Goal: Complete application form: Complete application form

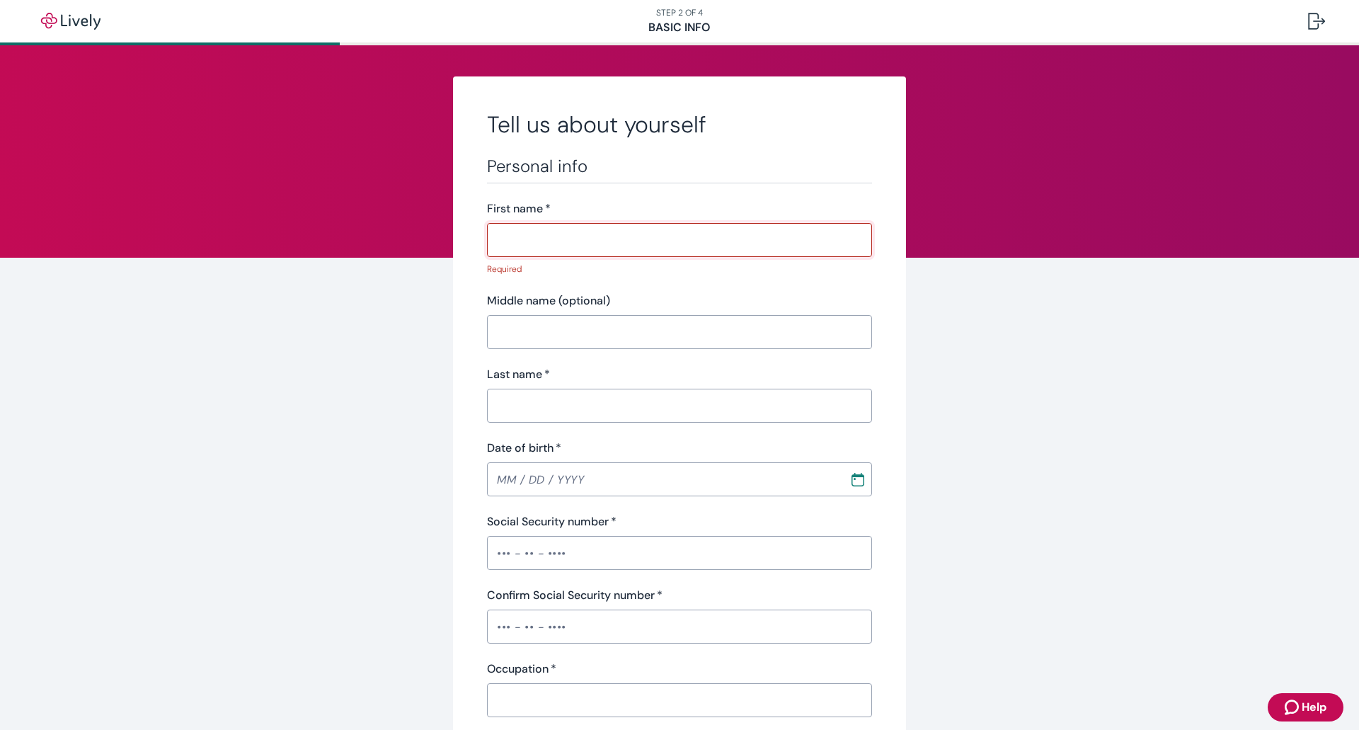
click at [538, 236] on input "First name   *" at bounding box center [679, 240] width 385 height 28
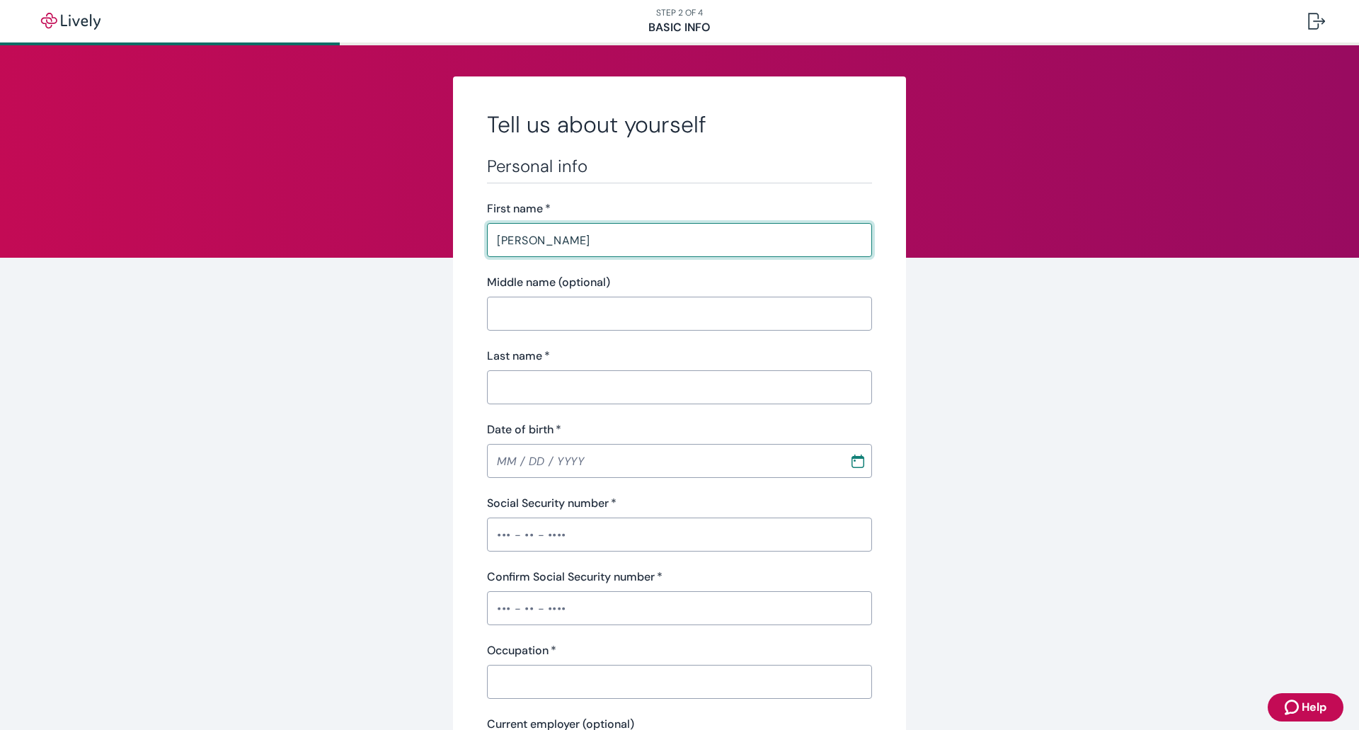
type input "[PERSON_NAME]"
click at [522, 312] on input "Middle name (optional)" at bounding box center [679, 313] width 385 height 28
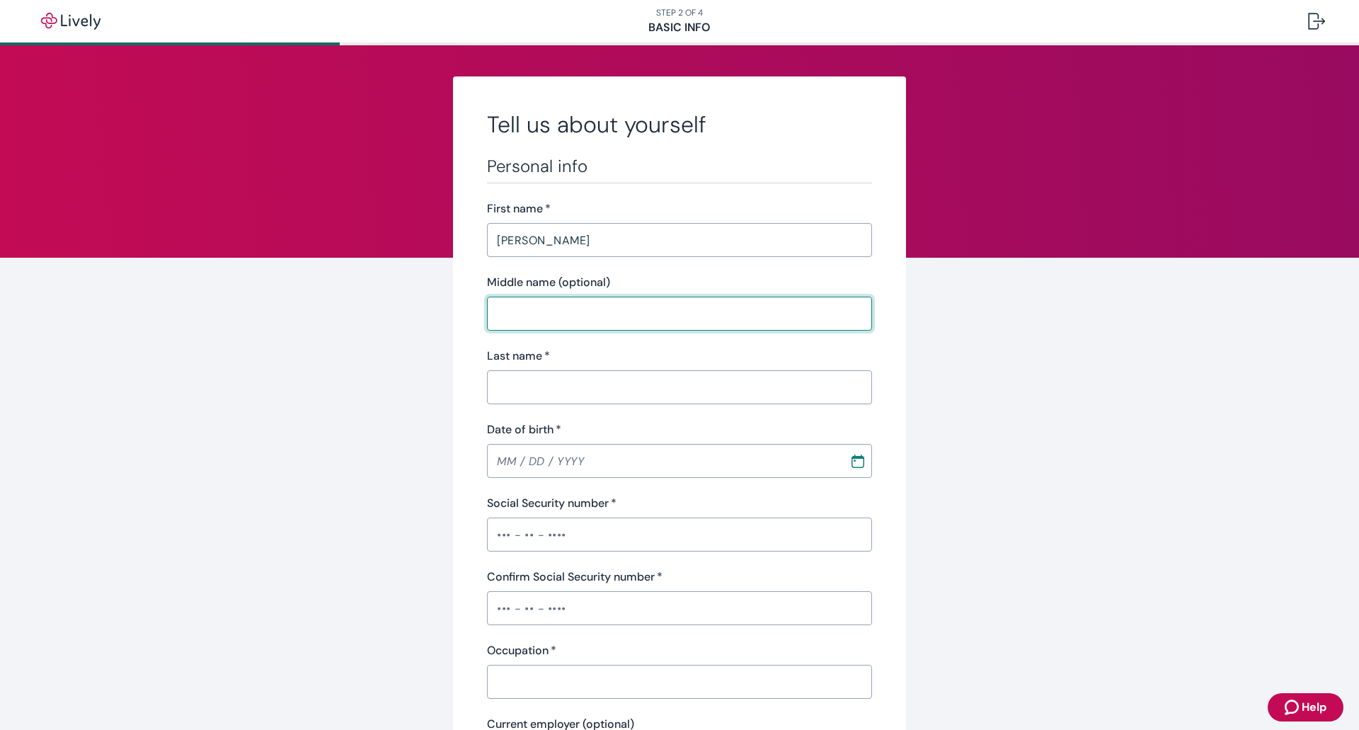
click at [527, 380] on div "Last name   * ​" at bounding box center [679, 376] width 385 height 57
click at [515, 390] on input "Last name   *" at bounding box center [679, 387] width 385 height 28
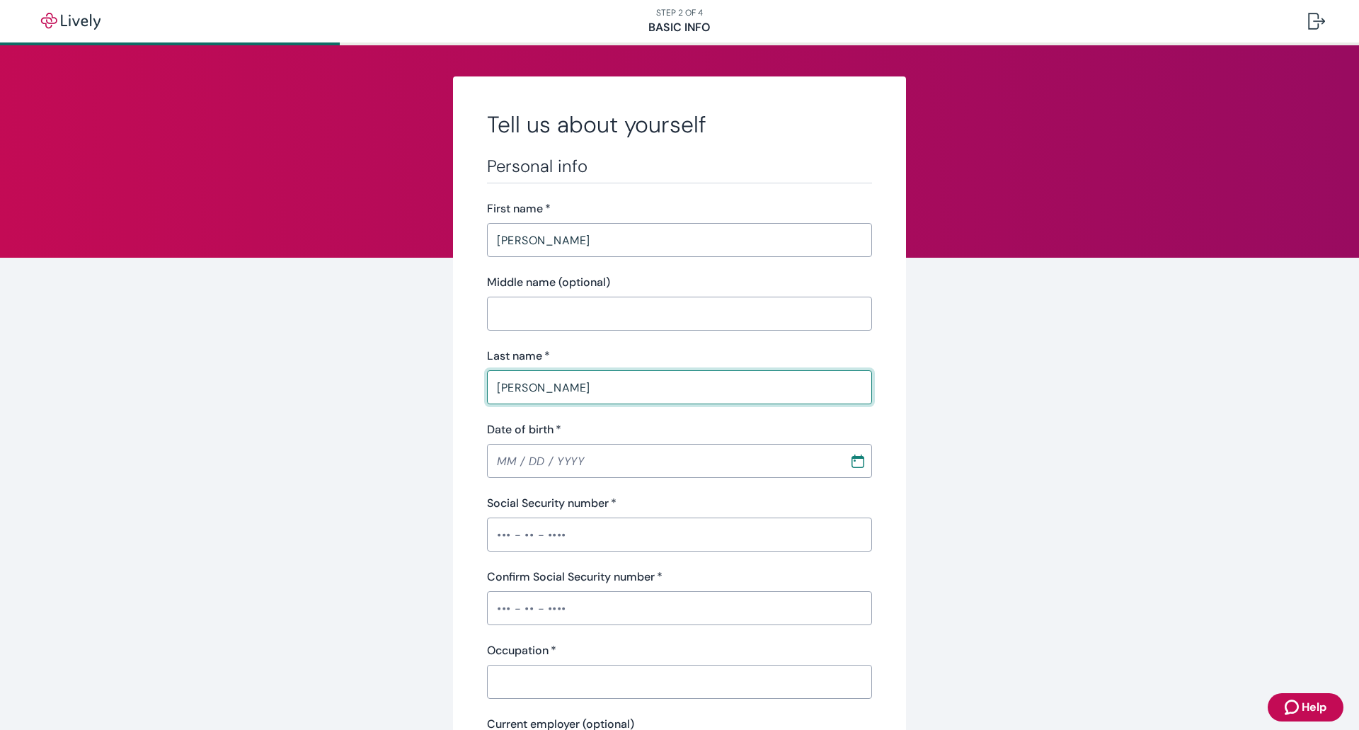
type input "[PERSON_NAME]"
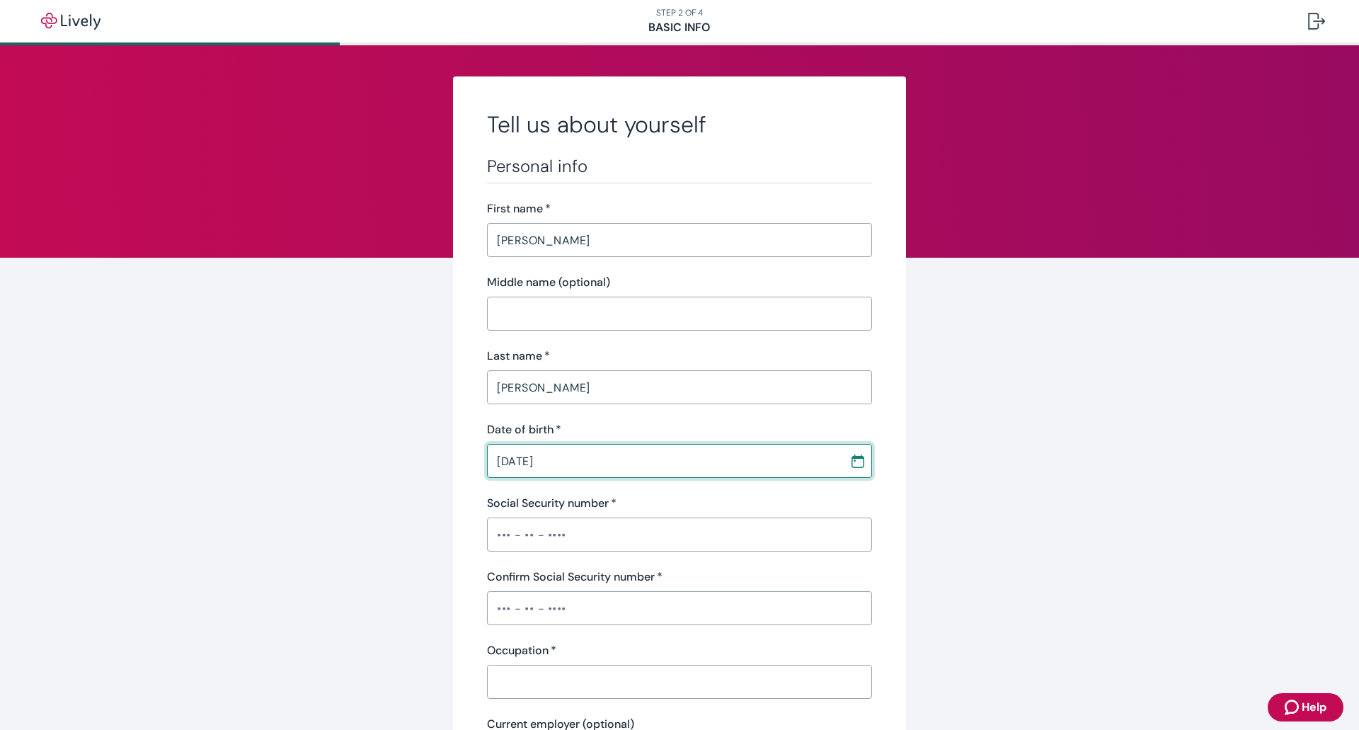
type input "[DATE]"
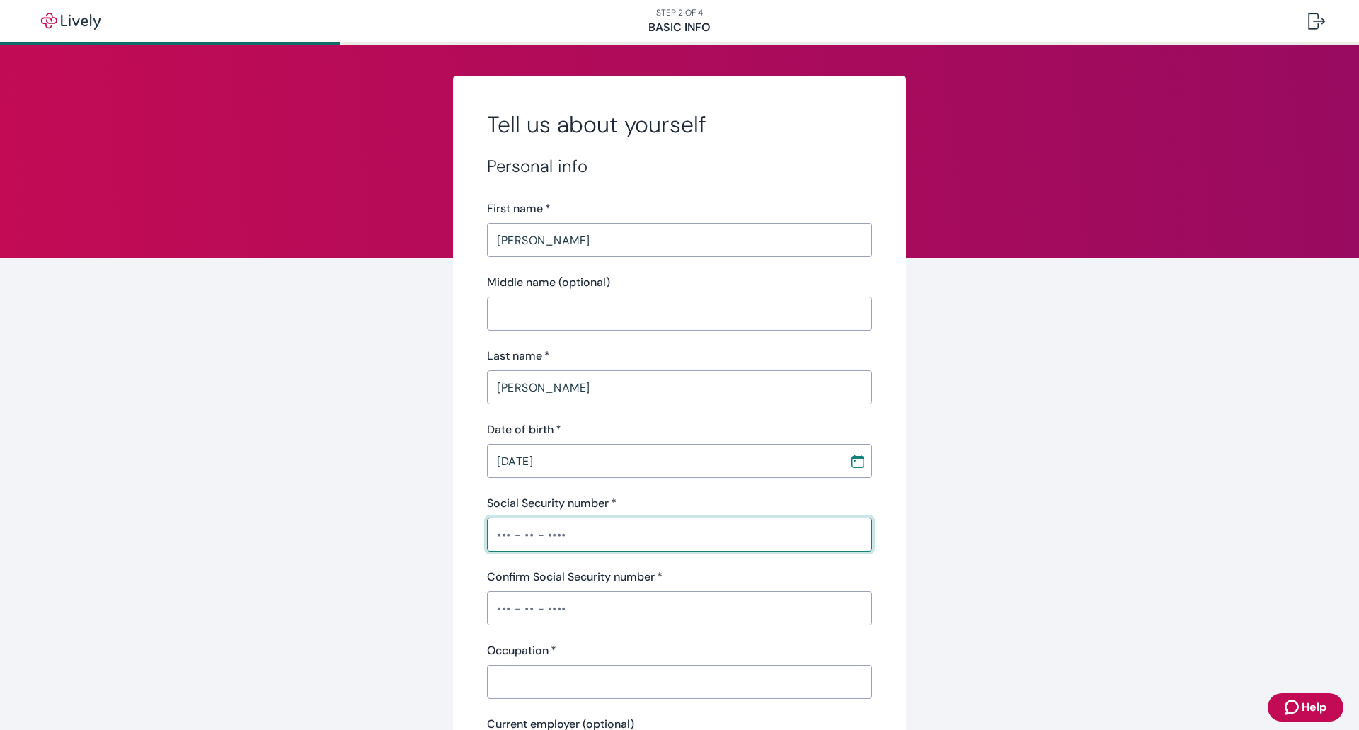
click at [502, 531] on input "Social Security number   *" at bounding box center [679, 534] width 385 height 28
type input "•••-••-1201"
click at [491, 609] on input "Confirm Social Security number   *" at bounding box center [679, 608] width 385 height 28
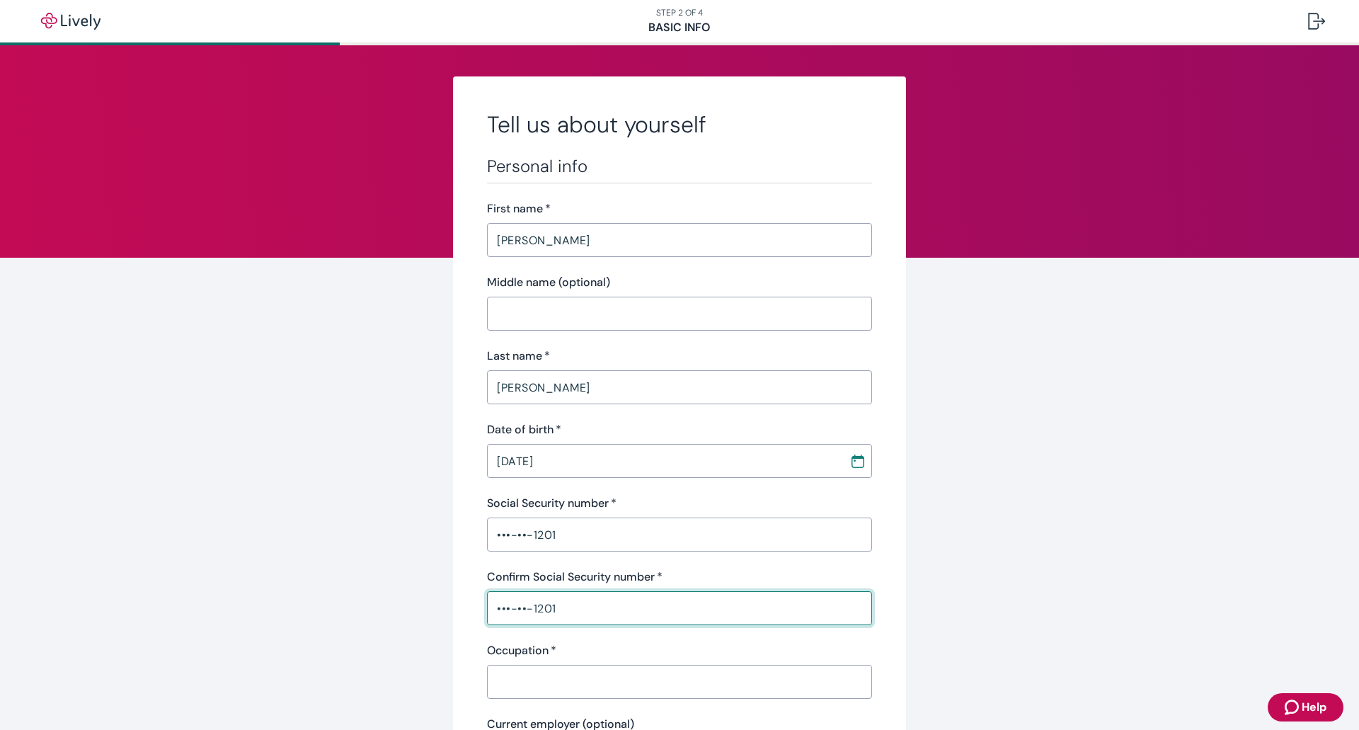
type input "•••-••-1201"
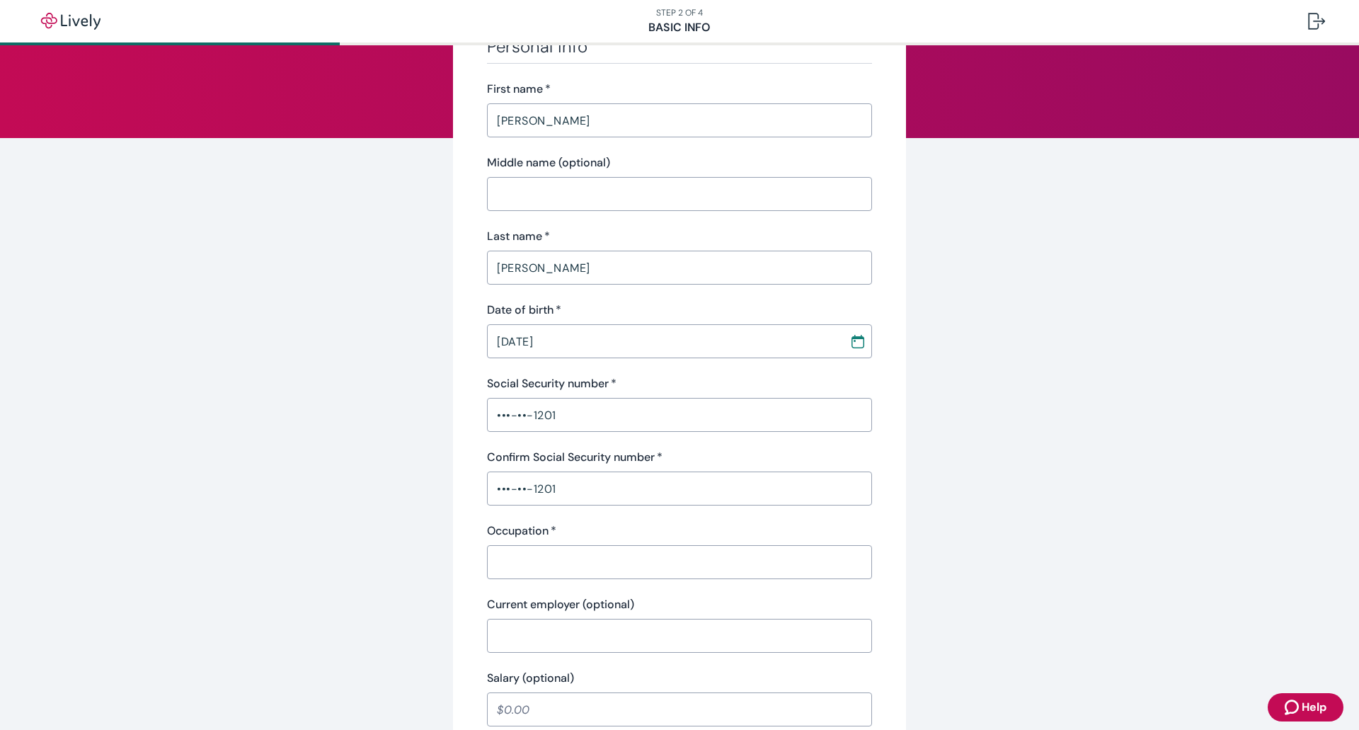
scroll to position [142, 0]
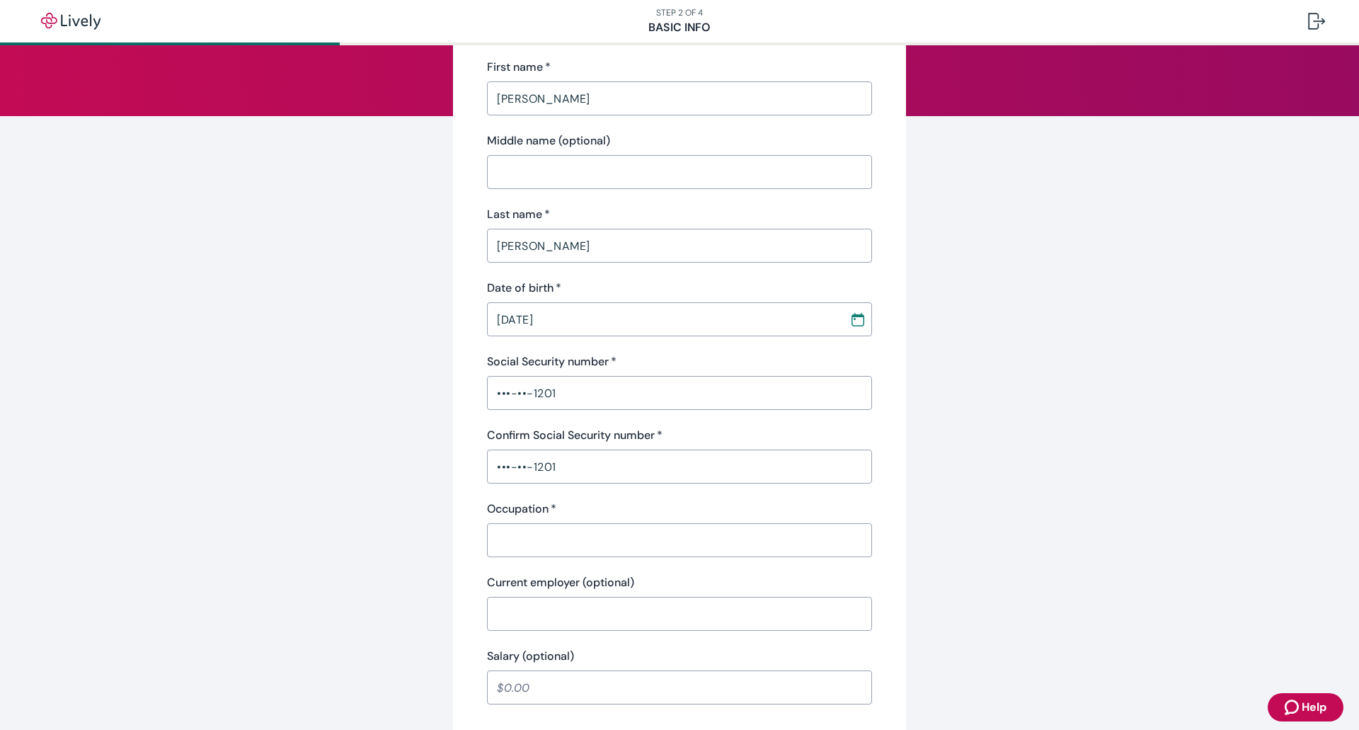
click at [518, 543] on input "Occupation   *" at bounding box center [679, 540] width 385 height 28
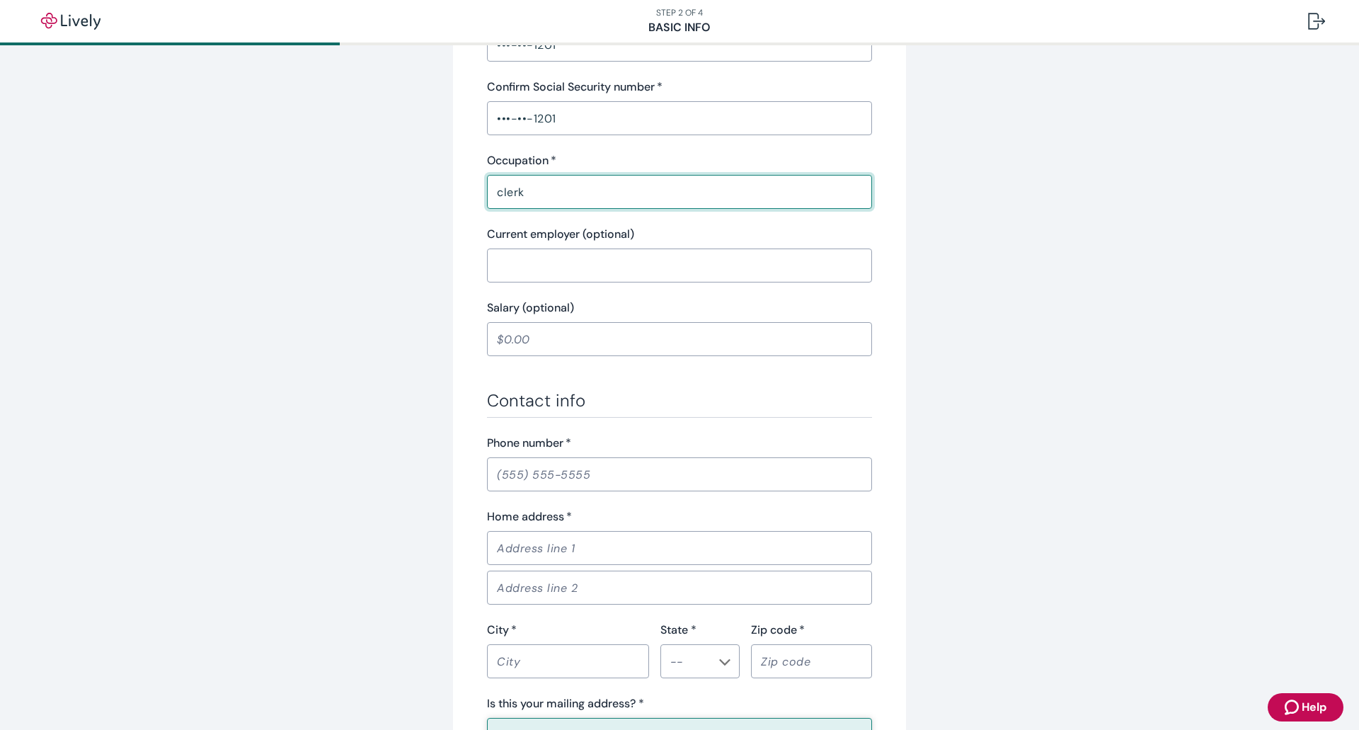
scroll to position [495, 0]
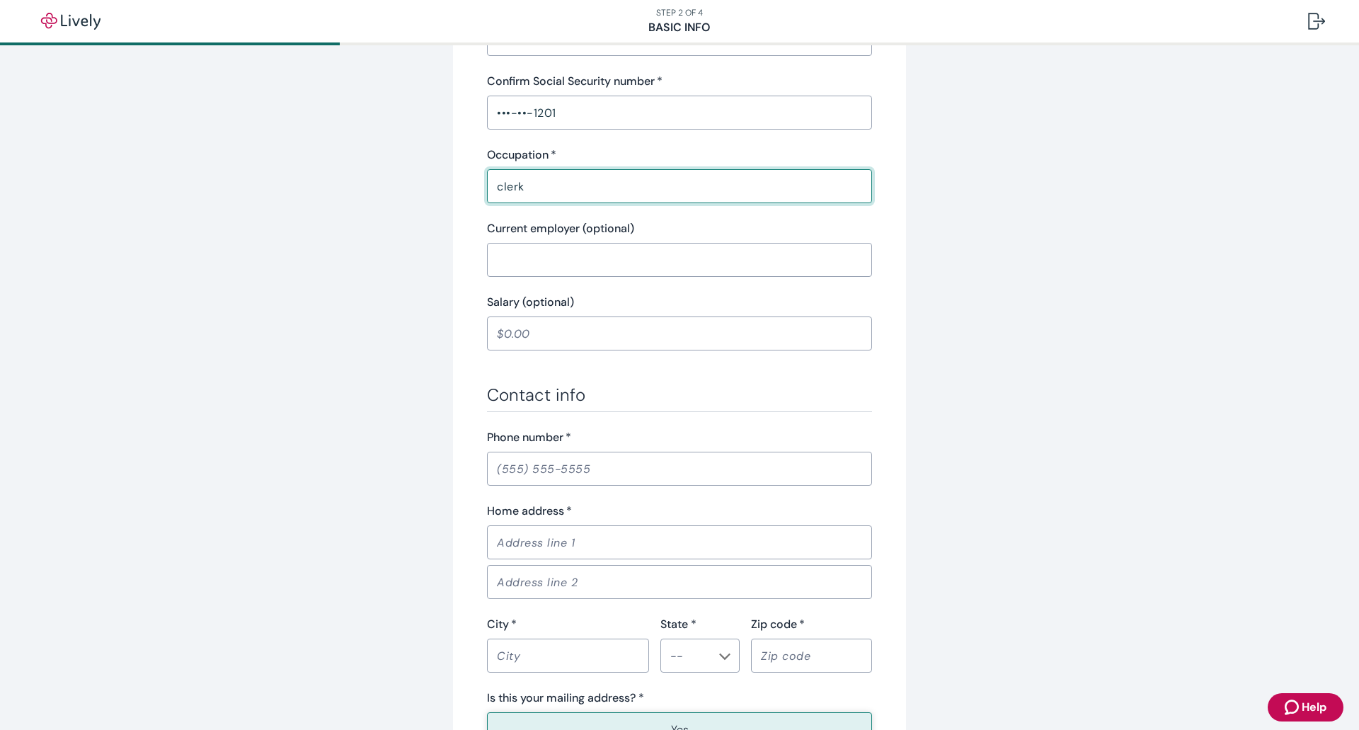
type input "clerk"
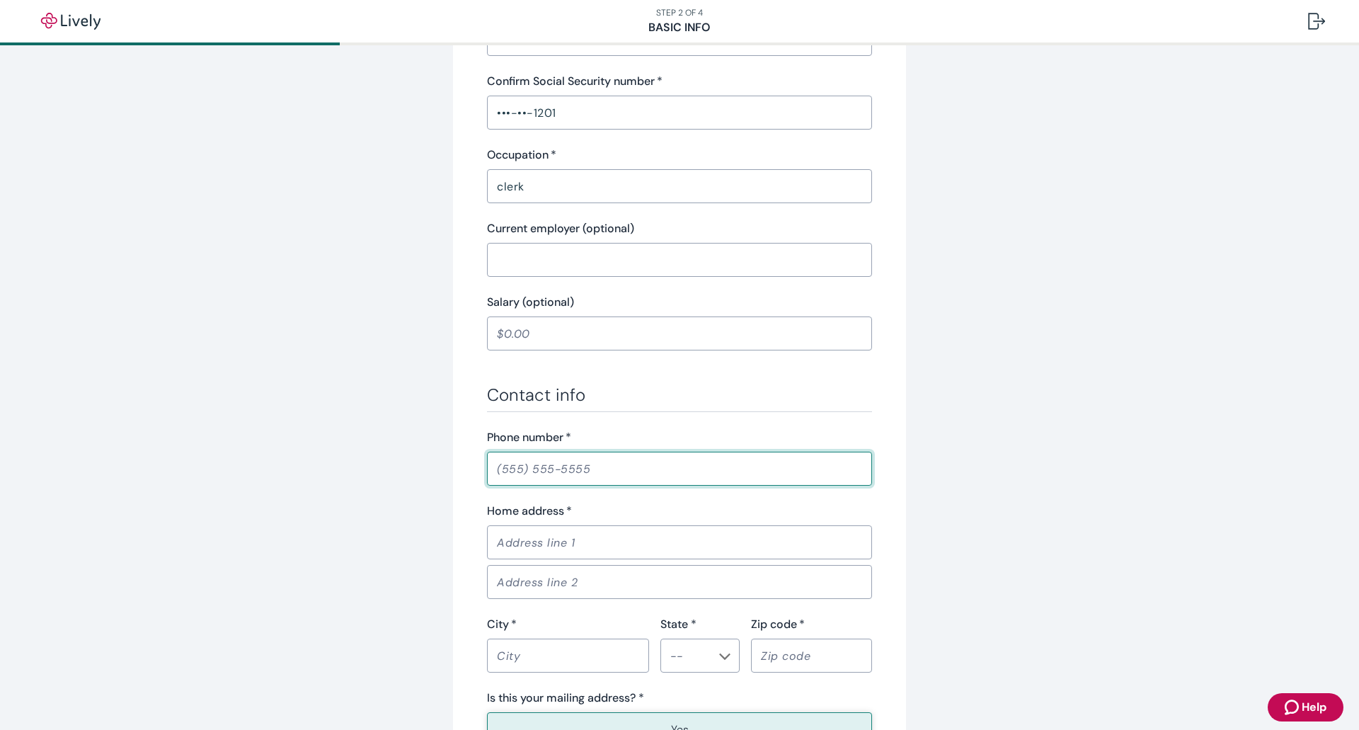
click at [495, 469] on input "Phone number   *" at bounding box center [679, 468] width 385 height 28
type input "[PHONE_NUMBER]"
click at [490, 548] on input "Home address   *" at bounding box center [679, 542] width 385 height 28
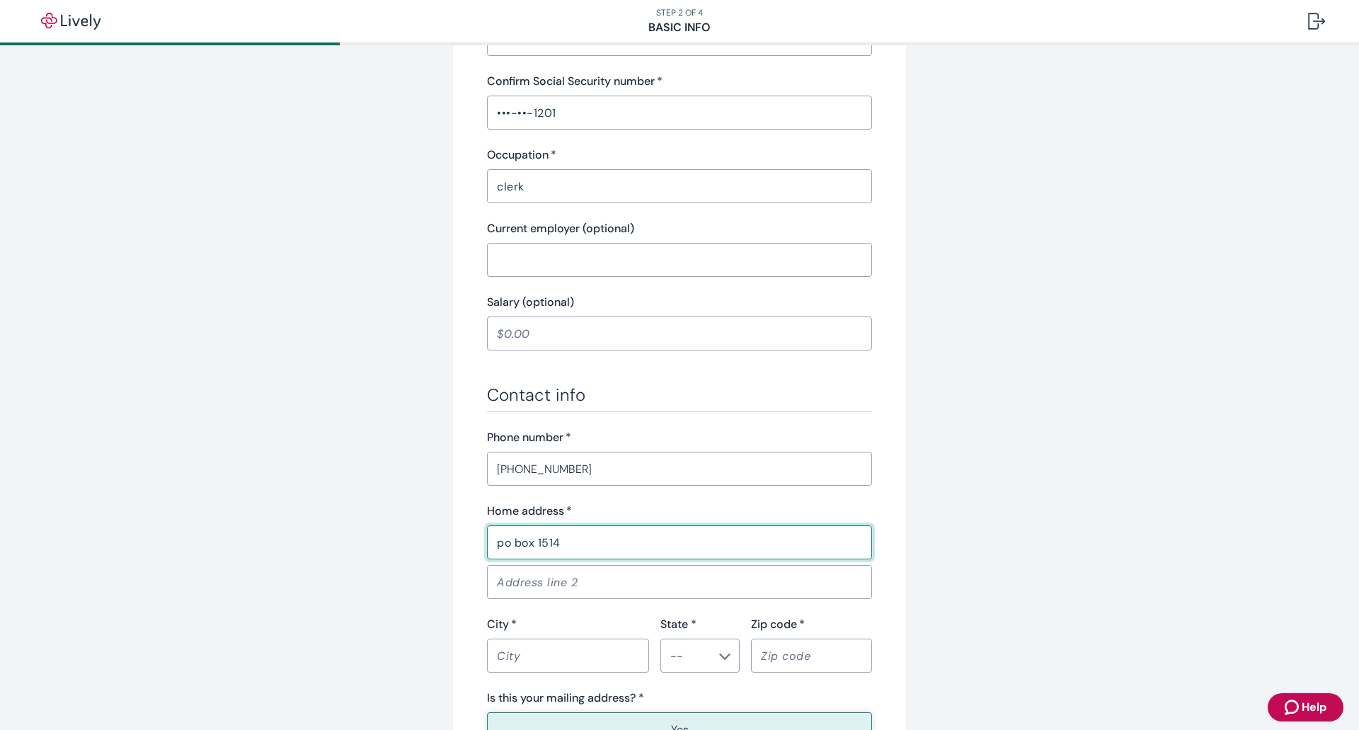
type input "po box 1514"
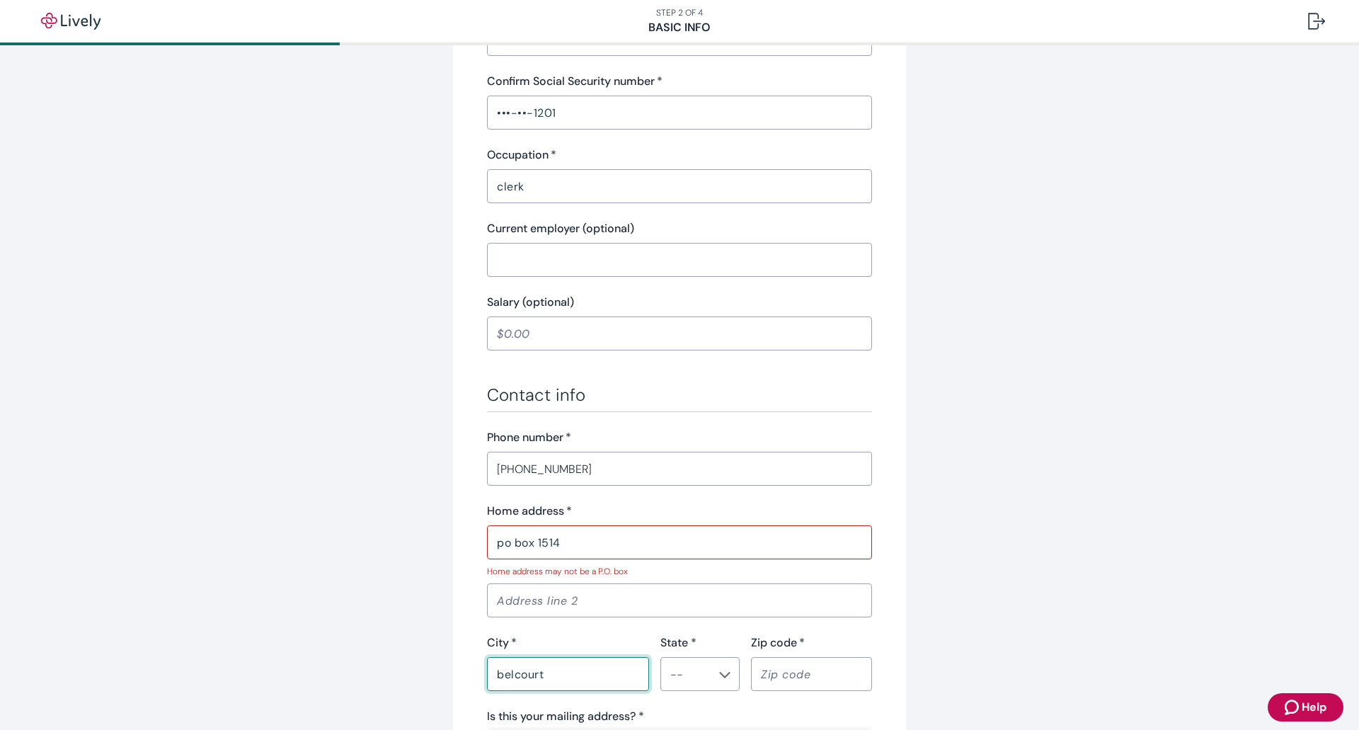
type input "belcourt"
drag, startPoint x: 573, startPoint y: 534, endPoint x: 378, endPoint y: 515, distance: 195.6
click at [378, 515] on div "Tell us about yourself Personal info First name   * [PERSON_NAME] ​ Middle name…" at bounding box center [679, 250] width 679 height 1339
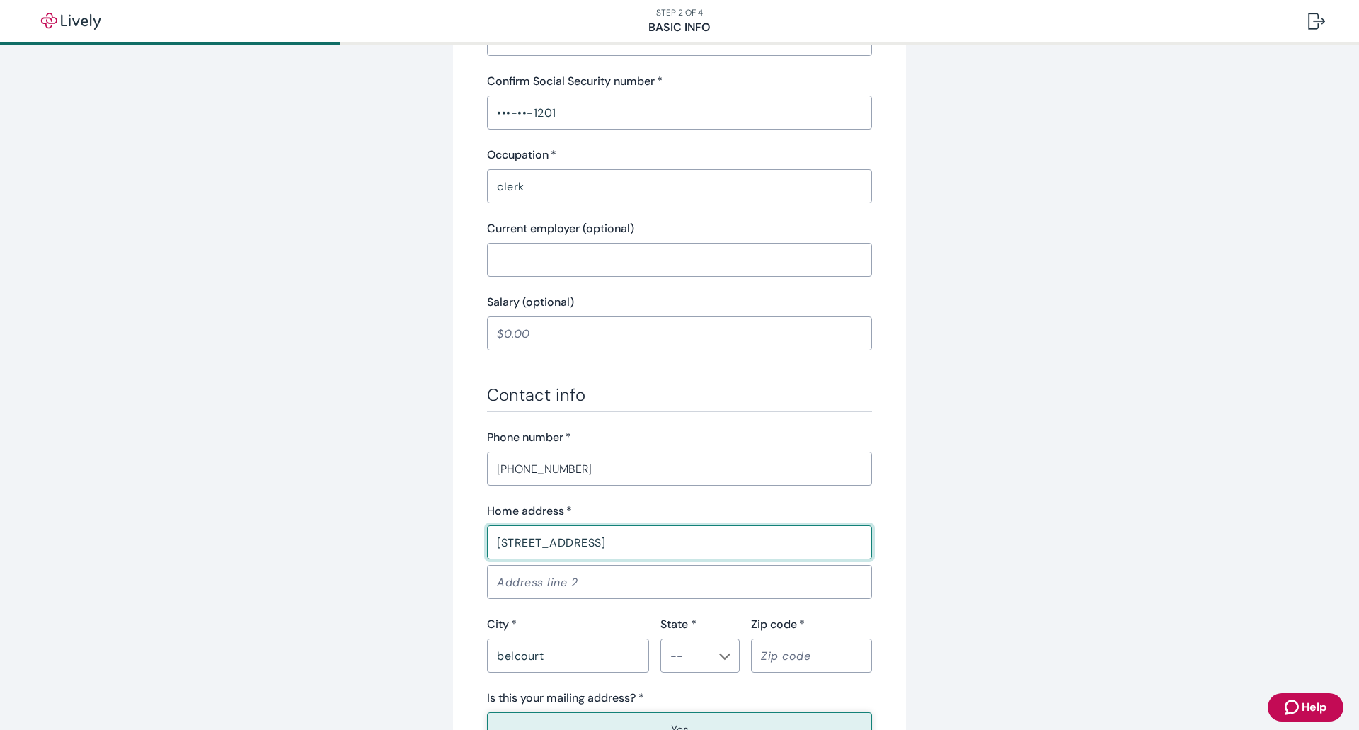
scroll to position [566, 0]
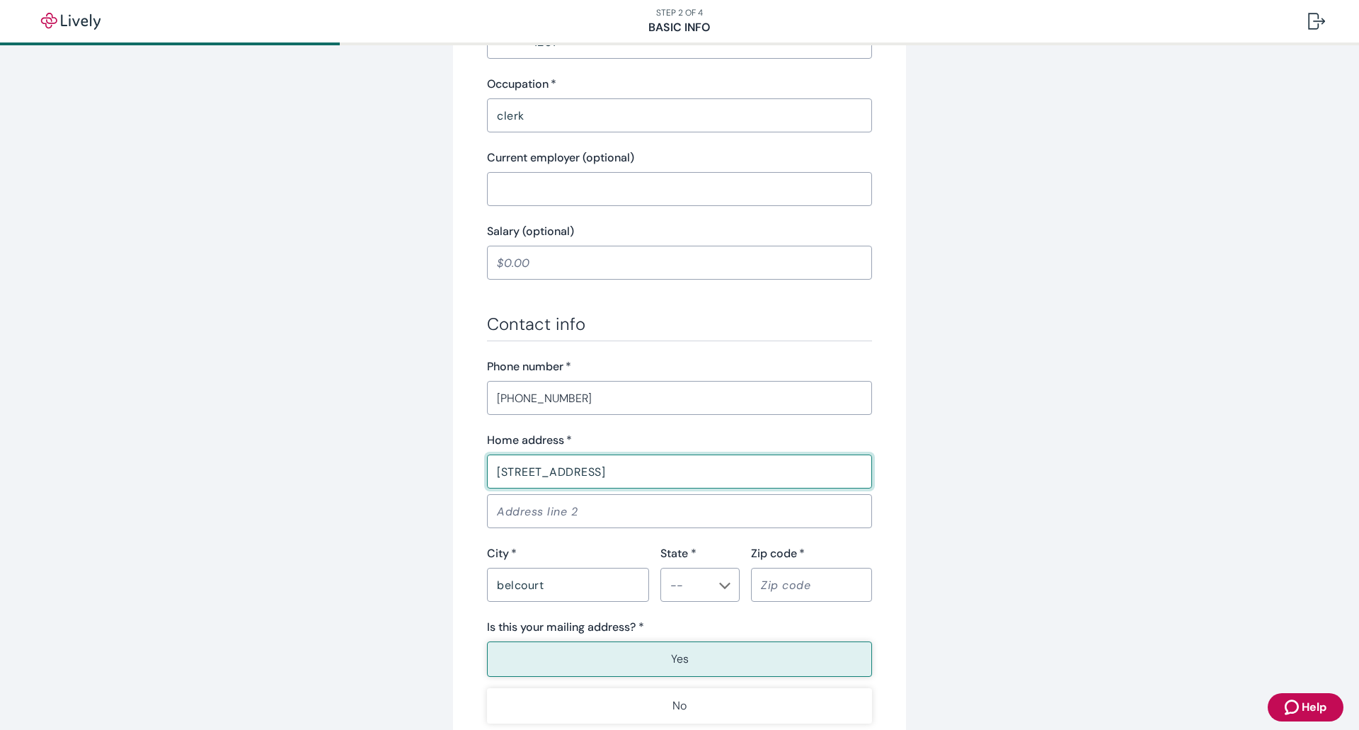
type input "[STREET_ADDRESS]"
click at [696, 590] on input "State *" at bounding box center [688, 585] width 47 height 20
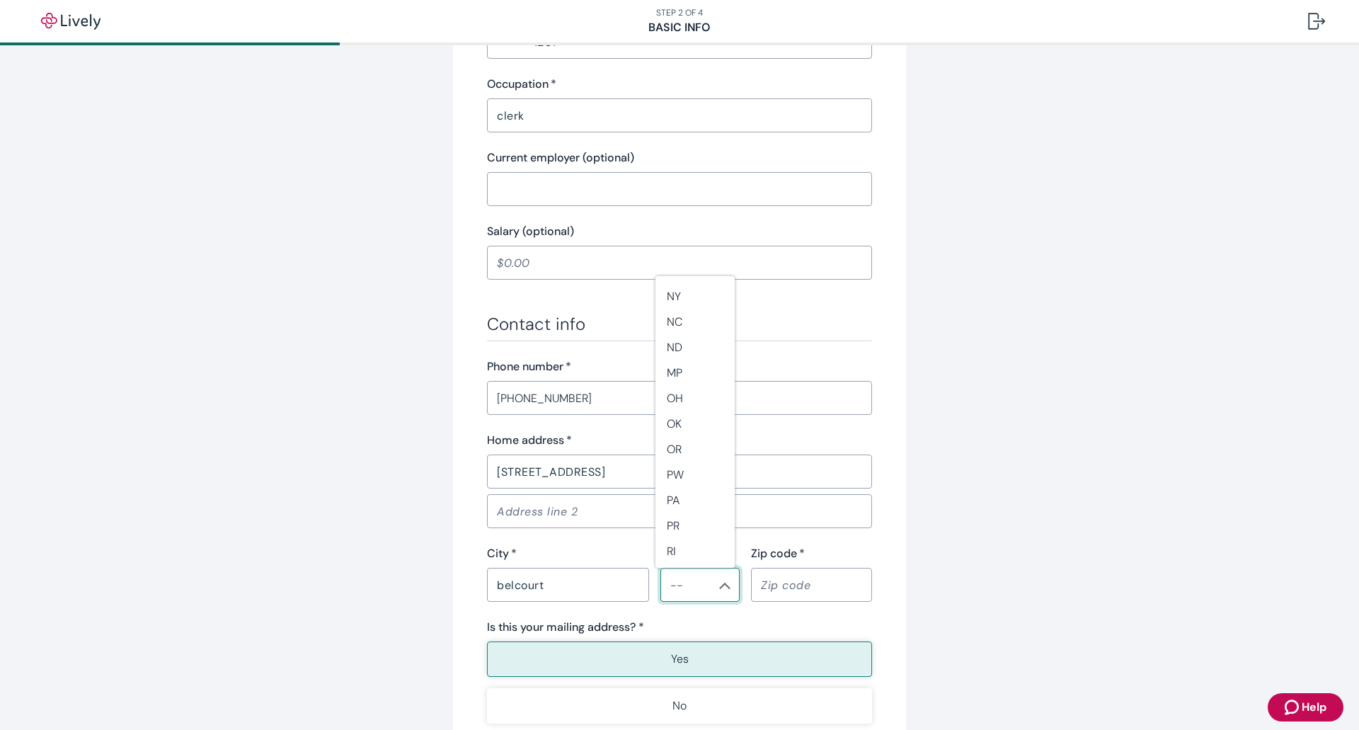
scroll to position [920, 0]
click at [677, 340] on li "ND" at bounding box center [694, 342] width 79 height 25
type input "ND"
drag, startPoint x: 768, startPoint y: 602, endPoint x: 763, endPoint y: 581, distance: 21.1
click at [768, 599] on div "Contact info Phone number   * [PHONE_NUMBER] ​ Home address   * [STREET_ADDRESS…" at bounding box center [679, 519] width 385 height 410
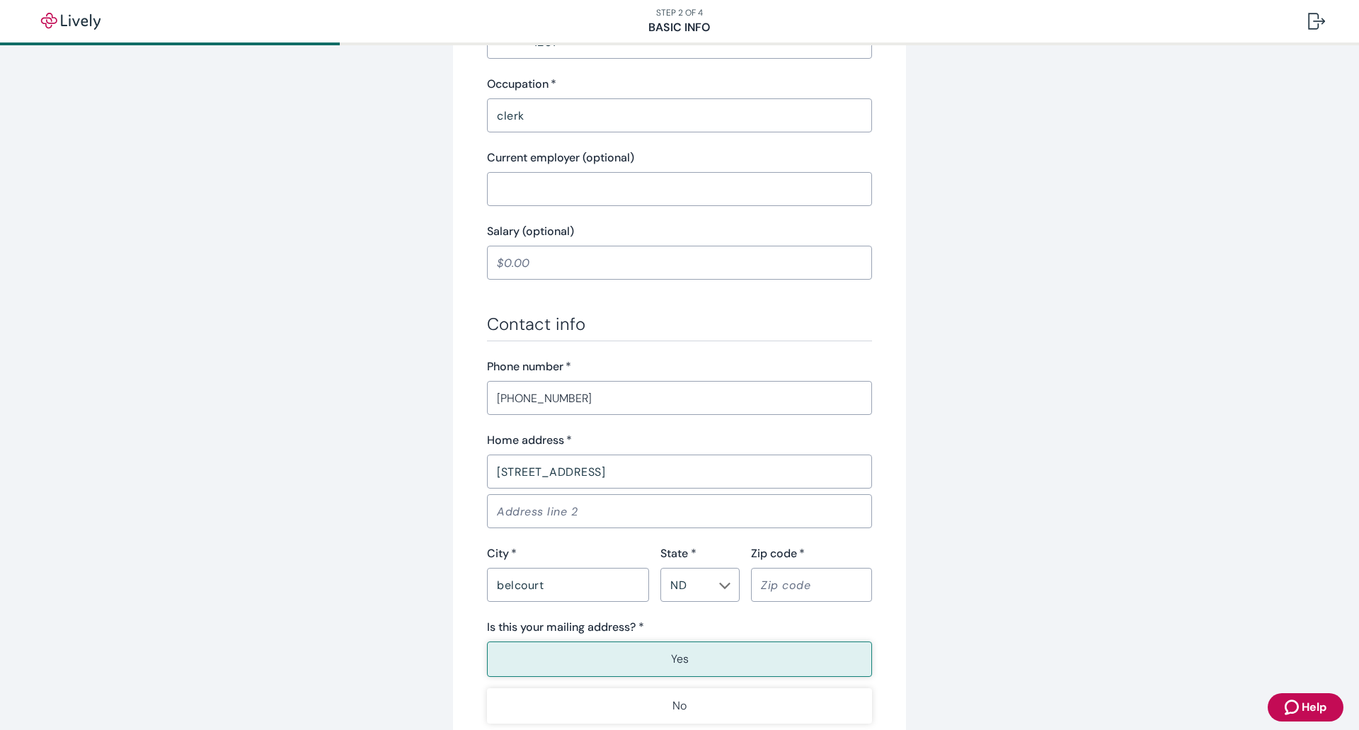
click at [763, 580] on input "Zip code   *" at bounding box center [811, 584] width 121 height 28
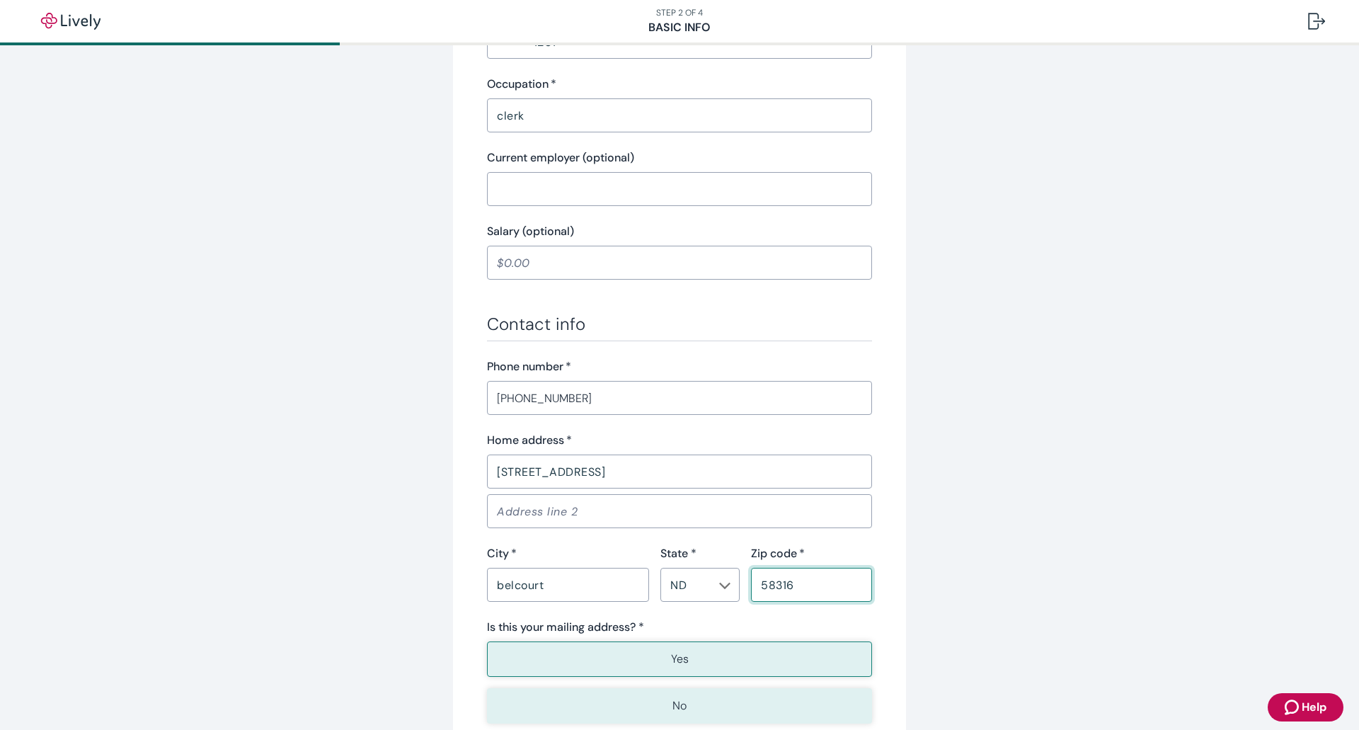
type input "58316"
click at [672, 701] on p "No" at bounding box center [679, 705] width 14 height 17
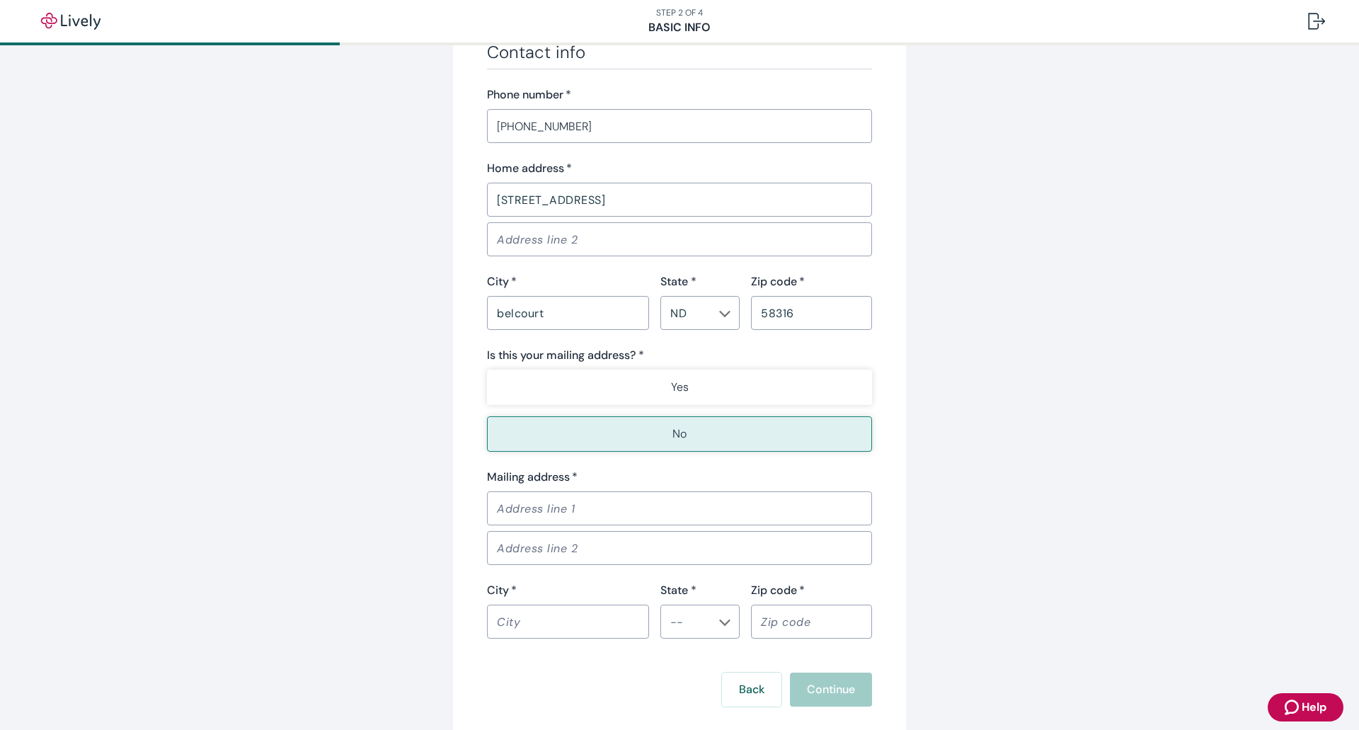
scroll to position [849, 0]
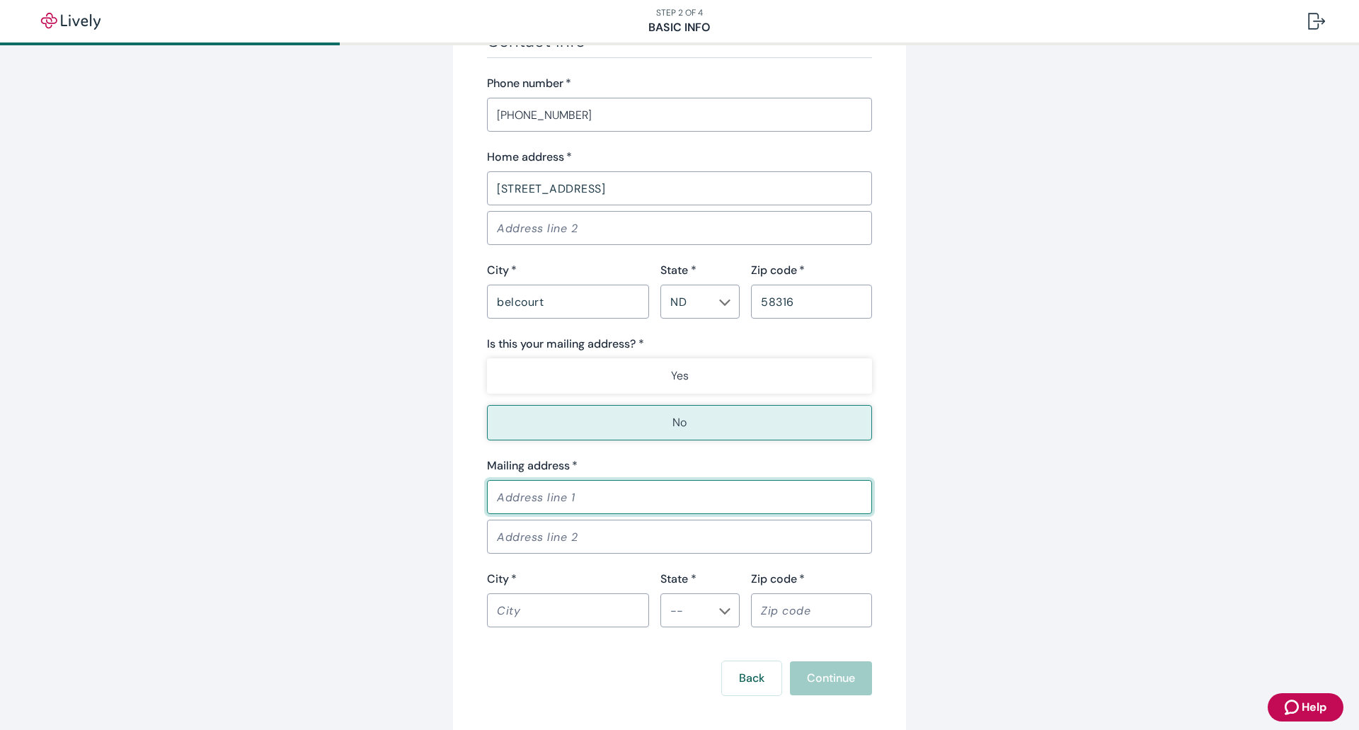
click at [546, 495] on input "Mailing address   *" at bounding box center [679, 497] width 385 height 28
type input "po box 1514"
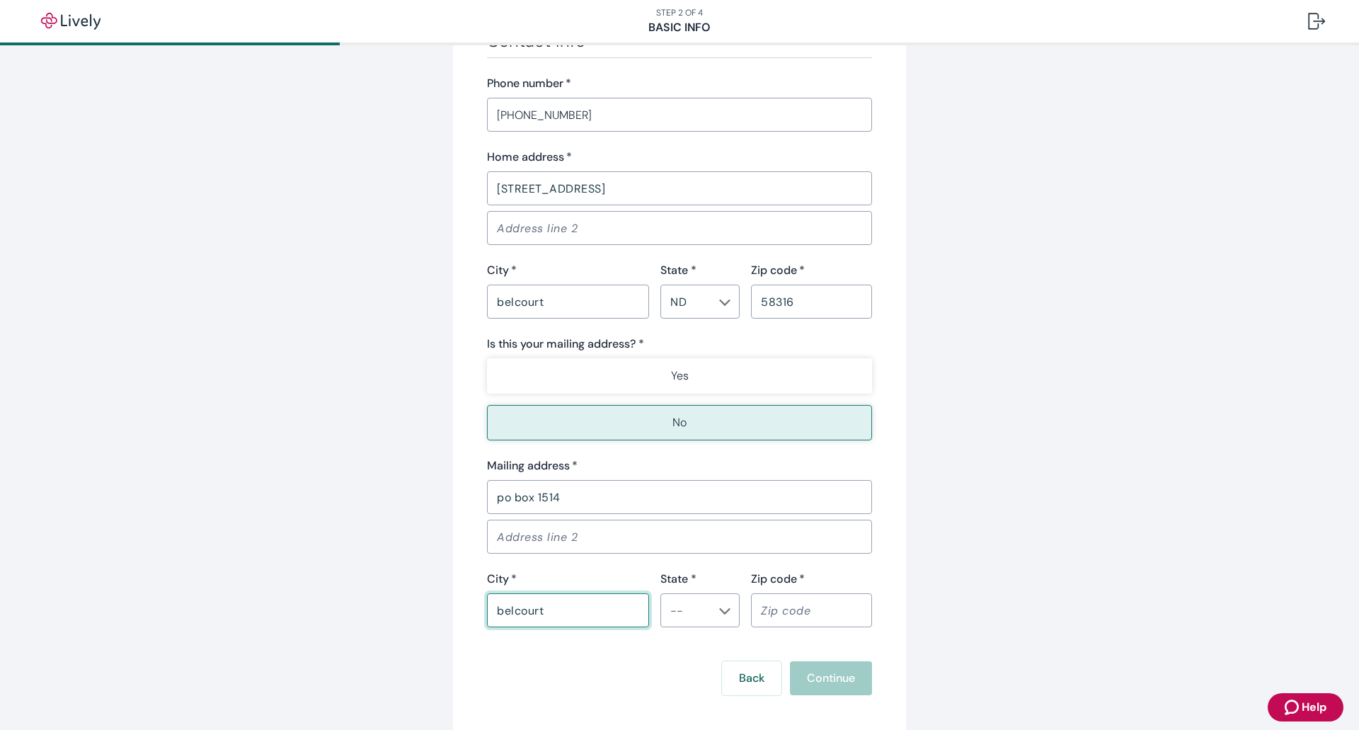
type input "belcourt"
type input "ND"
click at [791, 611] on input "Zip code   *" at bounding box center [811, 610] width 121 height 28
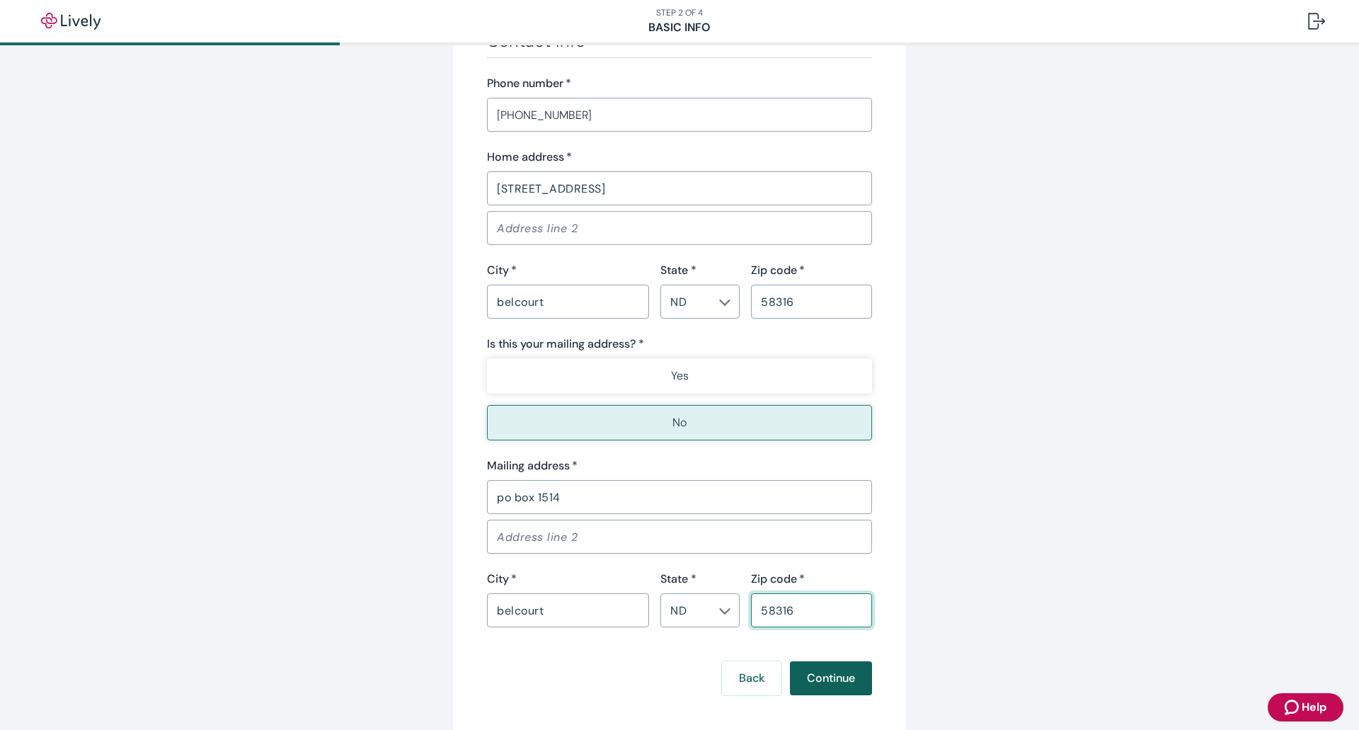
type input "58316"
click at [811, 662] on button "Continue" at bounding box center [831, 678] width 82 height 34
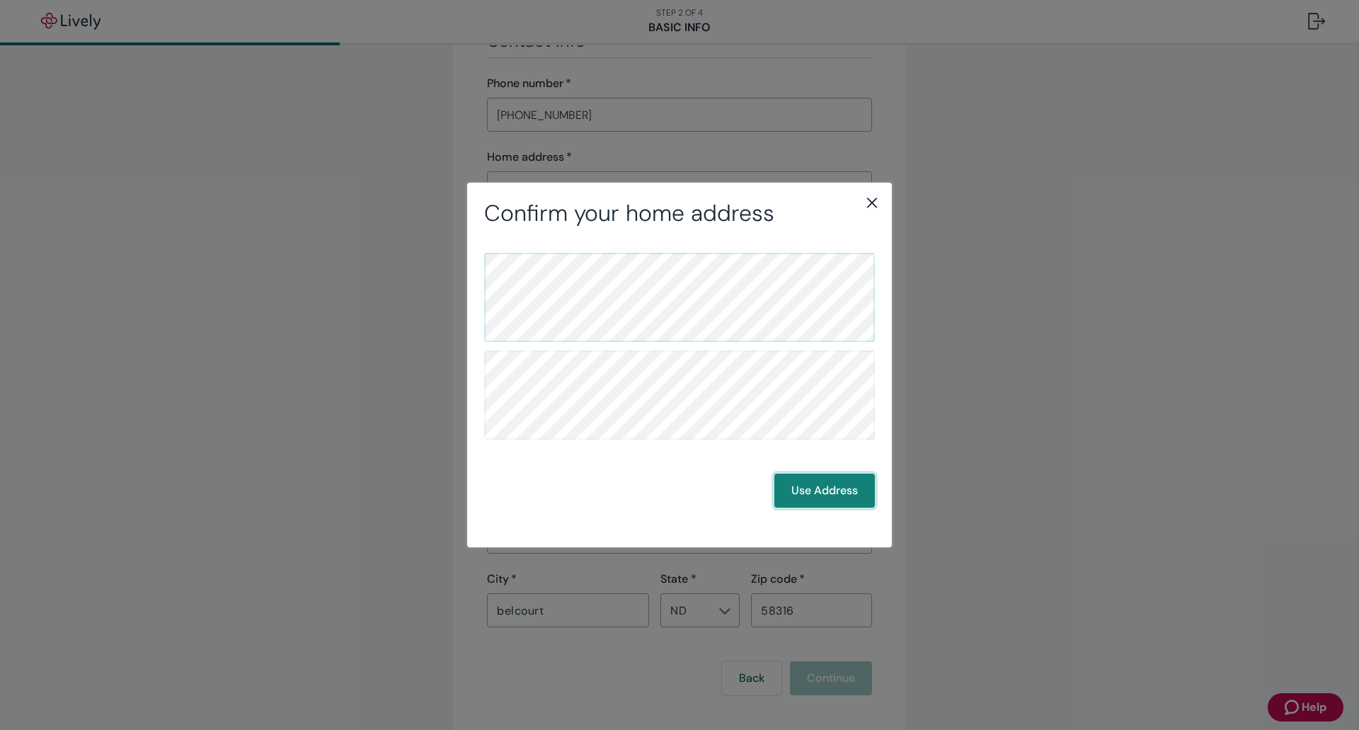
click at [810, 490] on button "Use Address" at bounding box center [824, 491] width 101 height 34
click at [846, 488] on button "Use Address" at bounding box center [824, 491] width 101 height 34
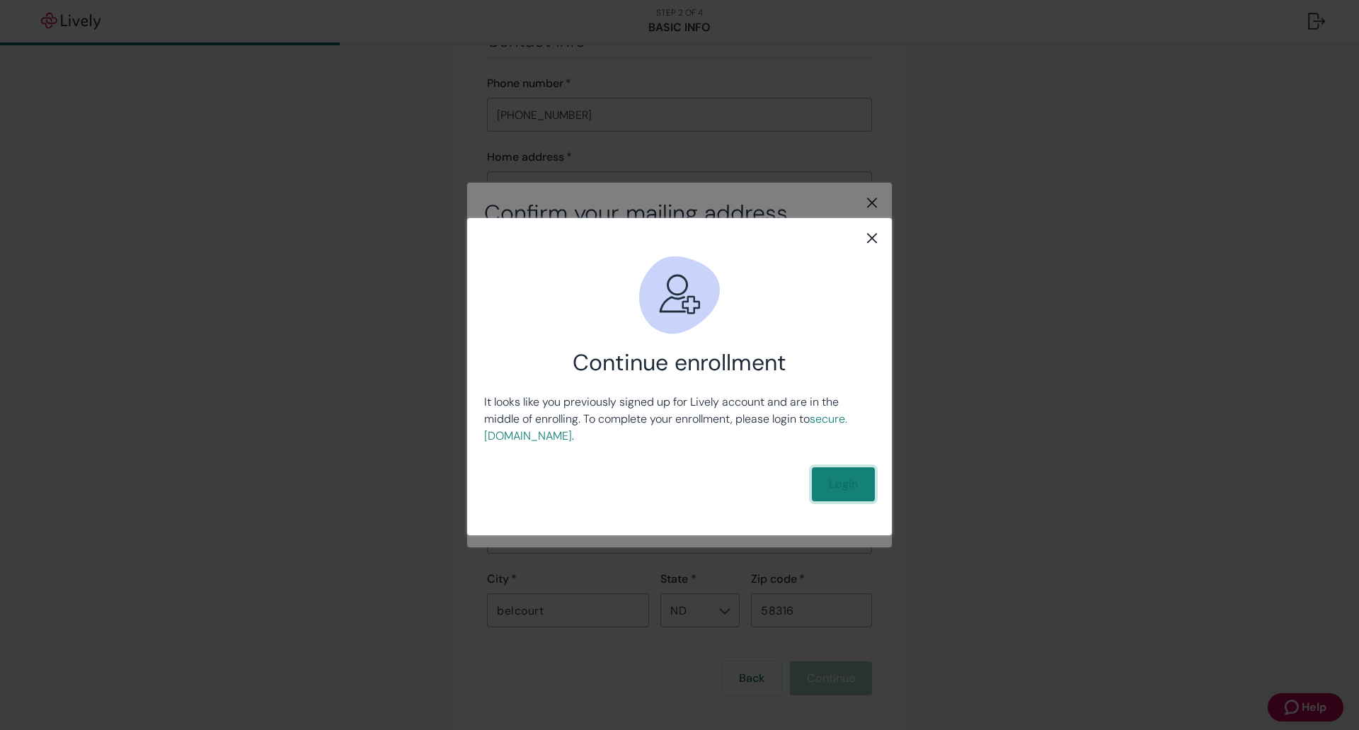
click at [842, 488] on link "Login" at bounding box center [843, 484] width 63 height 34
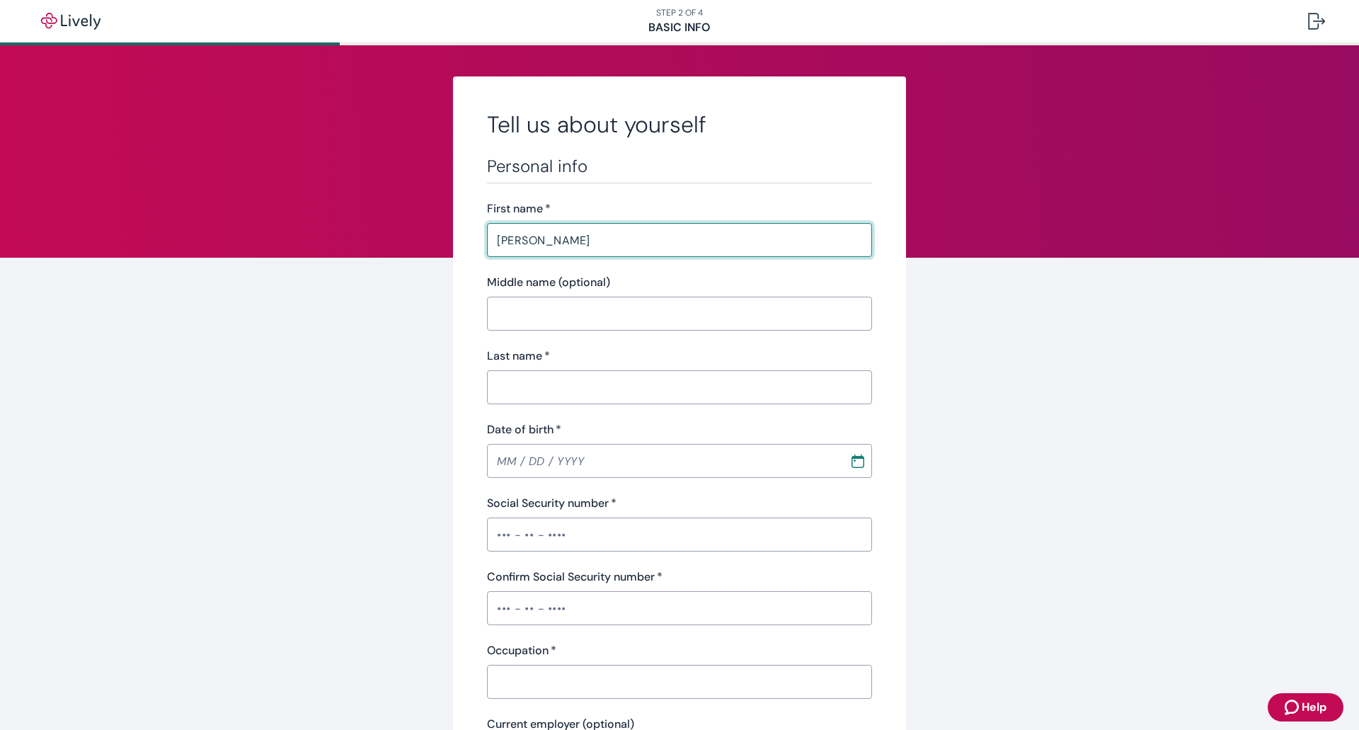
type input "[PERSON_NAME]"
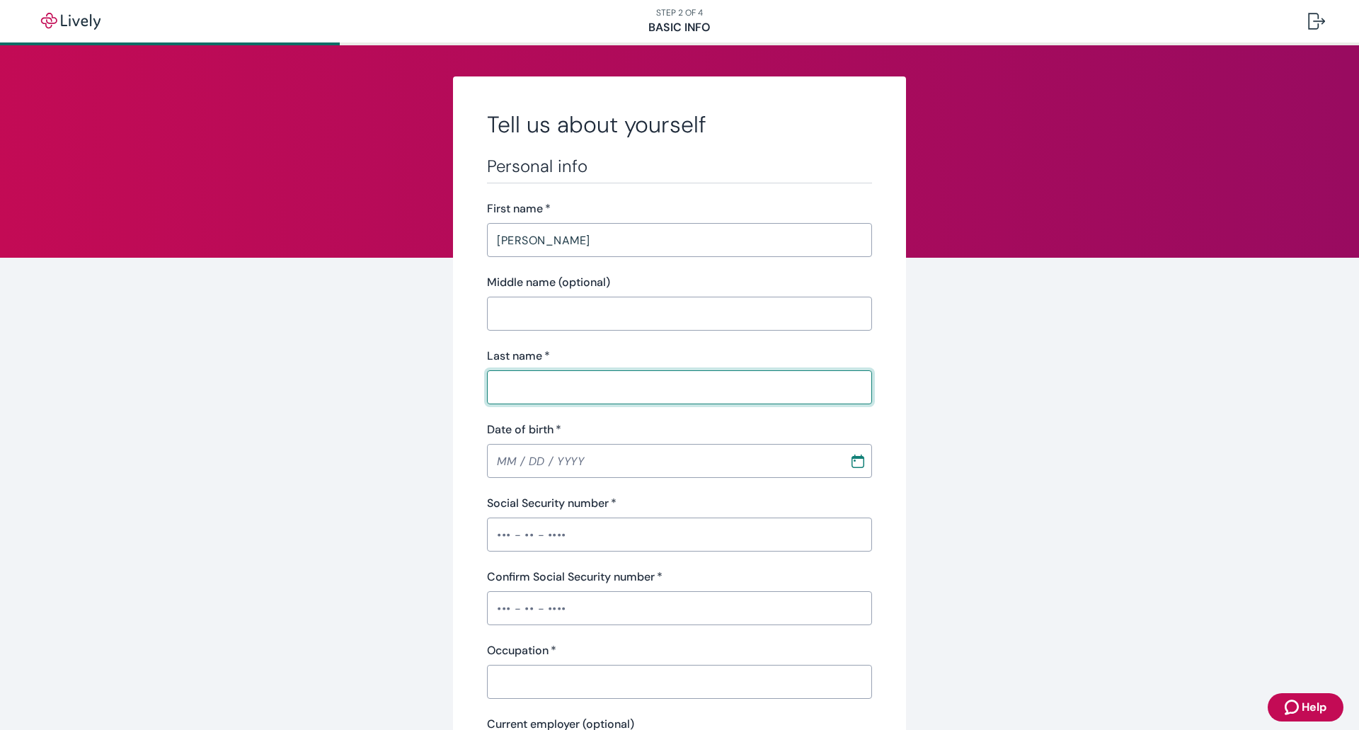
click at [510, 374] on input "Last name   *" at bounding box center [679, 387] width 385 height 28
type input "[PERSON_NAME]"
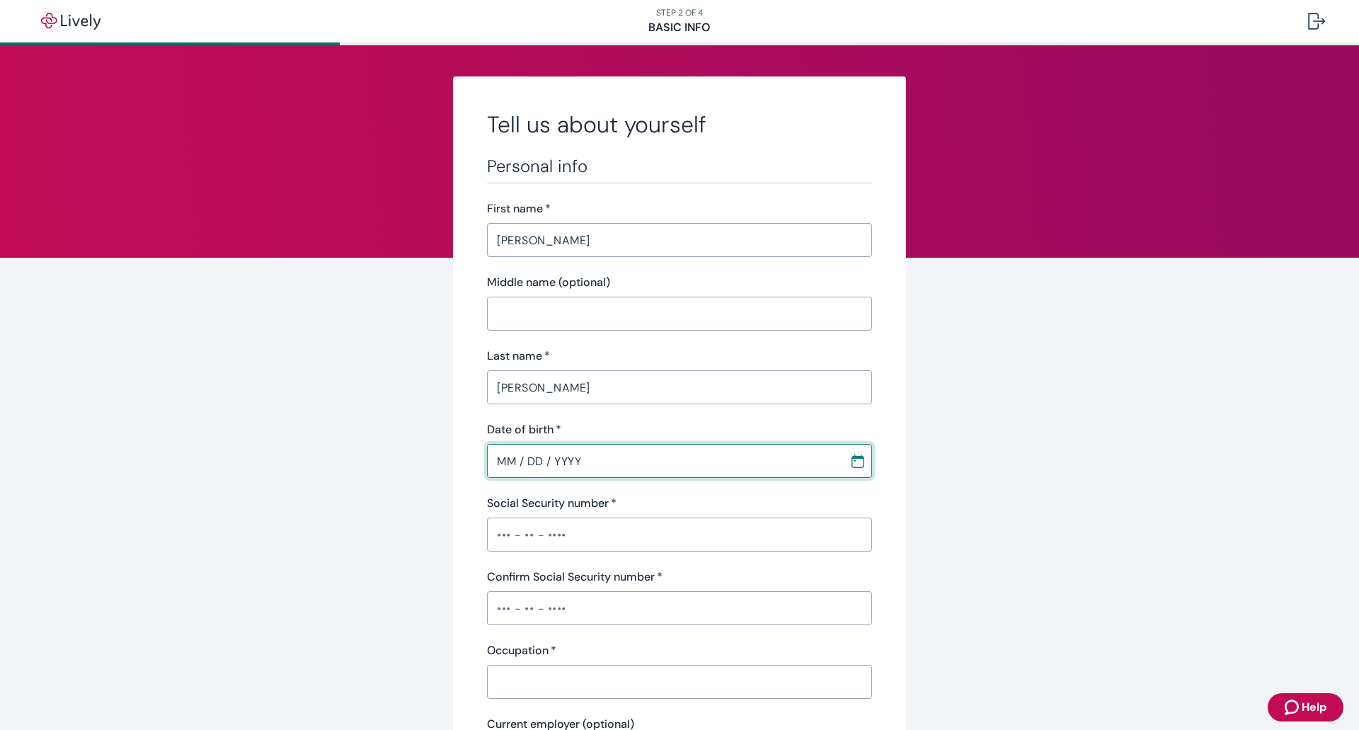
click at [495, 463] on input "MM / DD / YYYY" at bounding box center [663, 461] width 352 height 28
type input "[DATE]"
click at [490, 531] on input "Social Security number   *" at bounding box center [679, 534] width 385 height 28
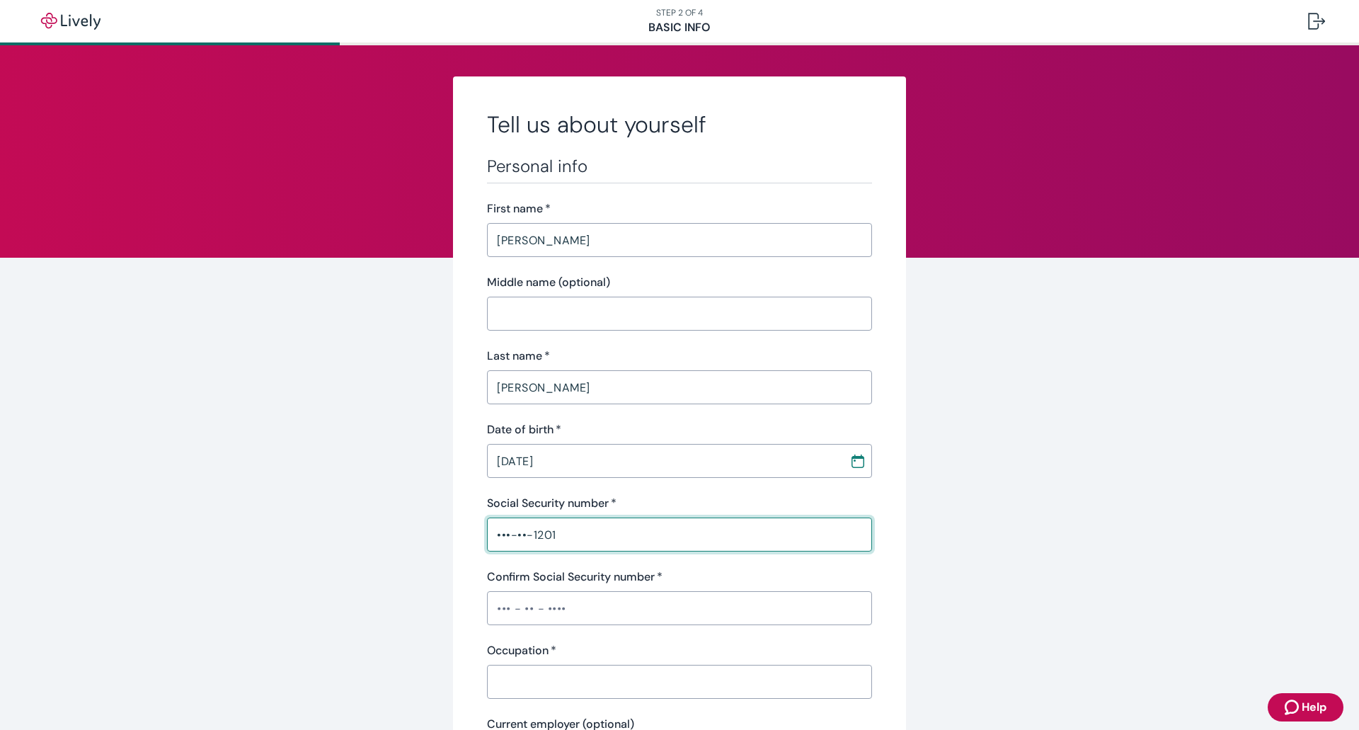
type input "•••-••-1201"
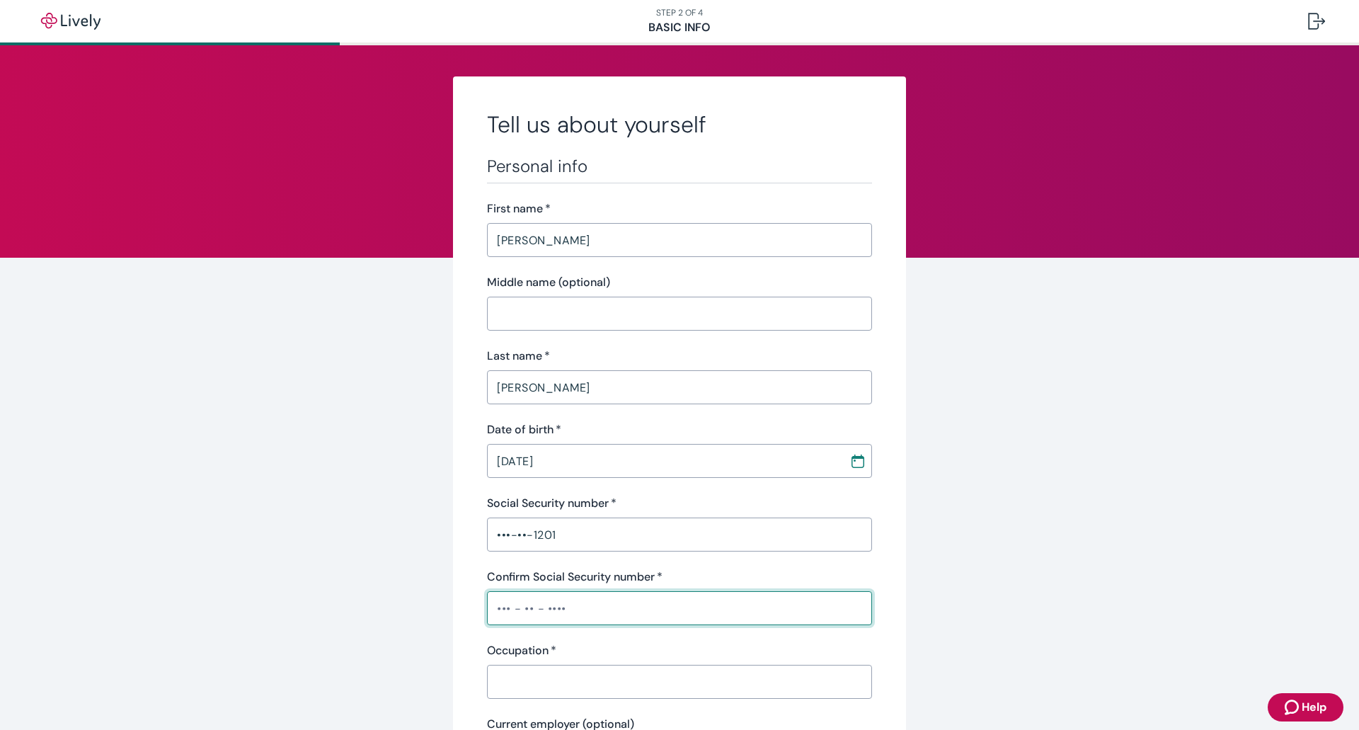
click at [498, 607] on input "Confirm Social Security number   *" at bounding box center [679, 608] width 385 height 28
type input "•••-••-1201"
click at [503, 685] on input "Occupation   *" at bounding box center [679, 681] width 385 height 28
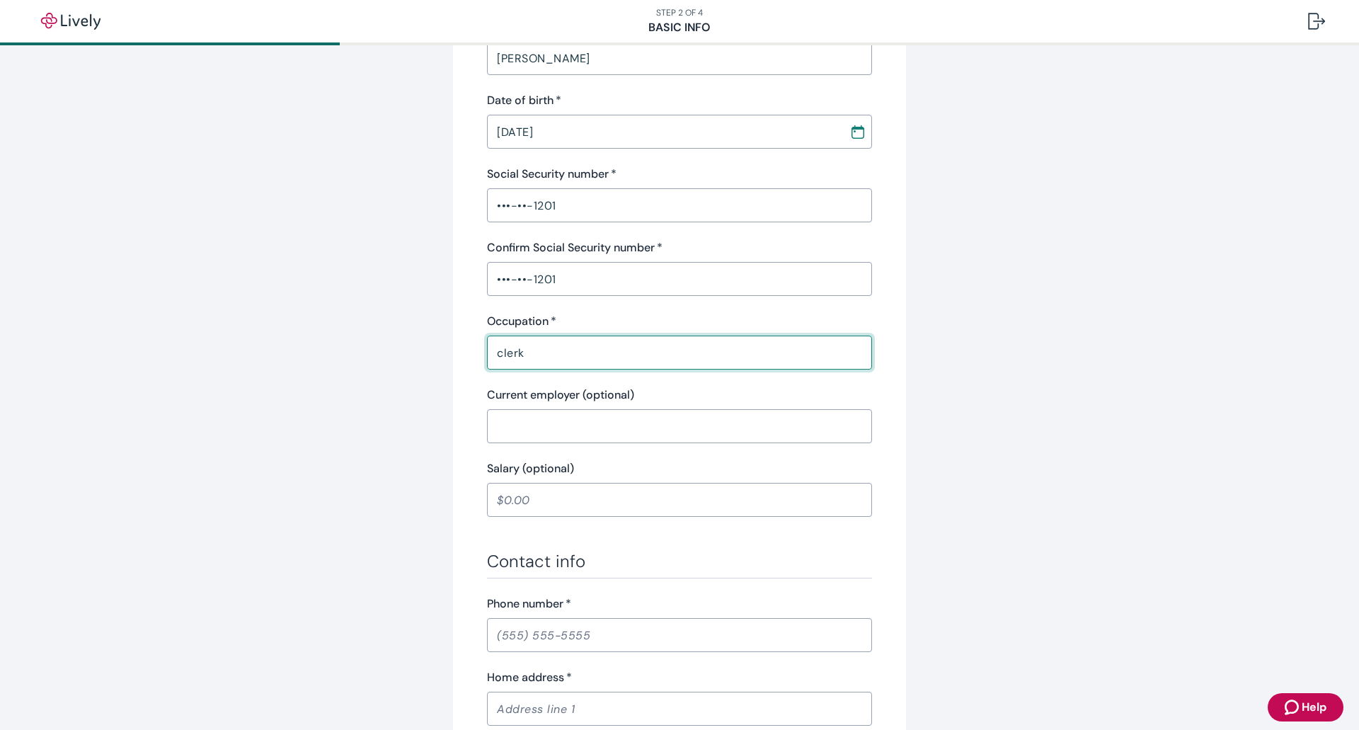
scroll to position [354, 0]
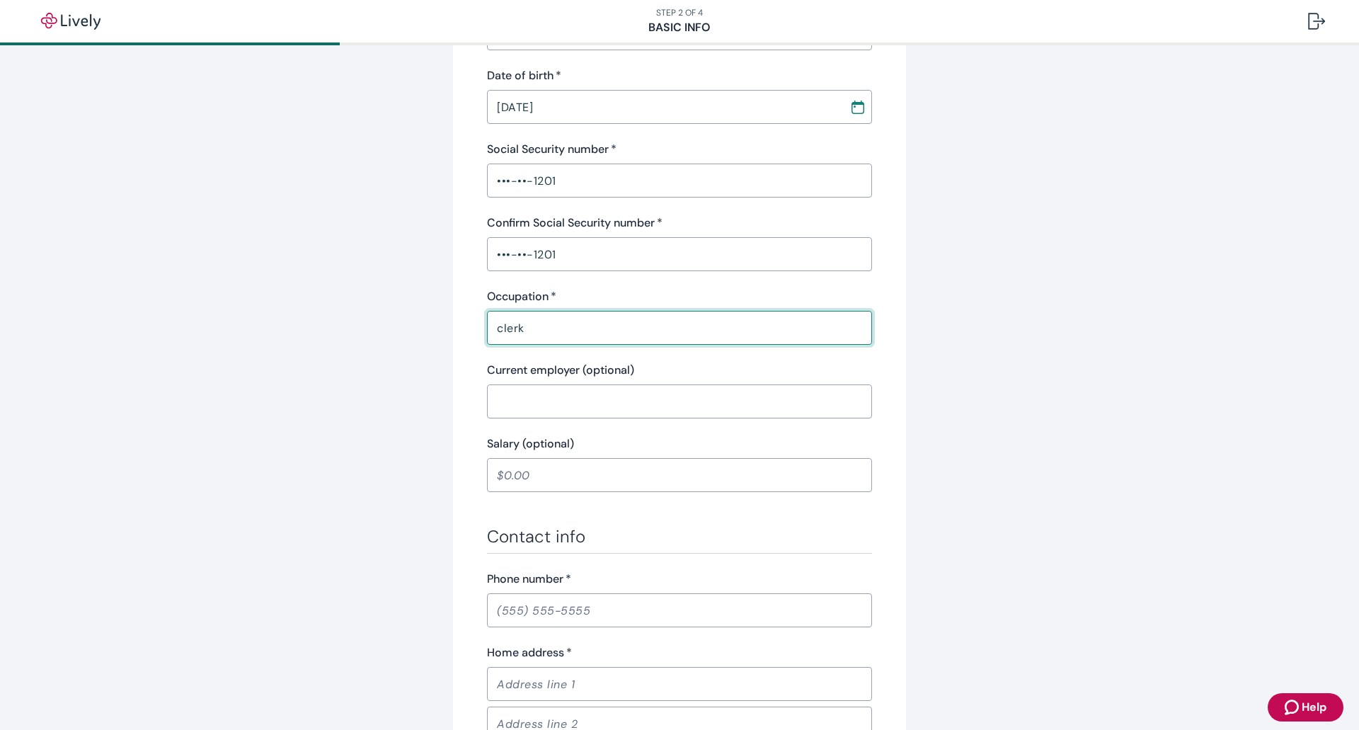
type input "clerk"
click at [491, 615] on input "Phone number   *" at bounding box center [679, 610] width 385 height 28
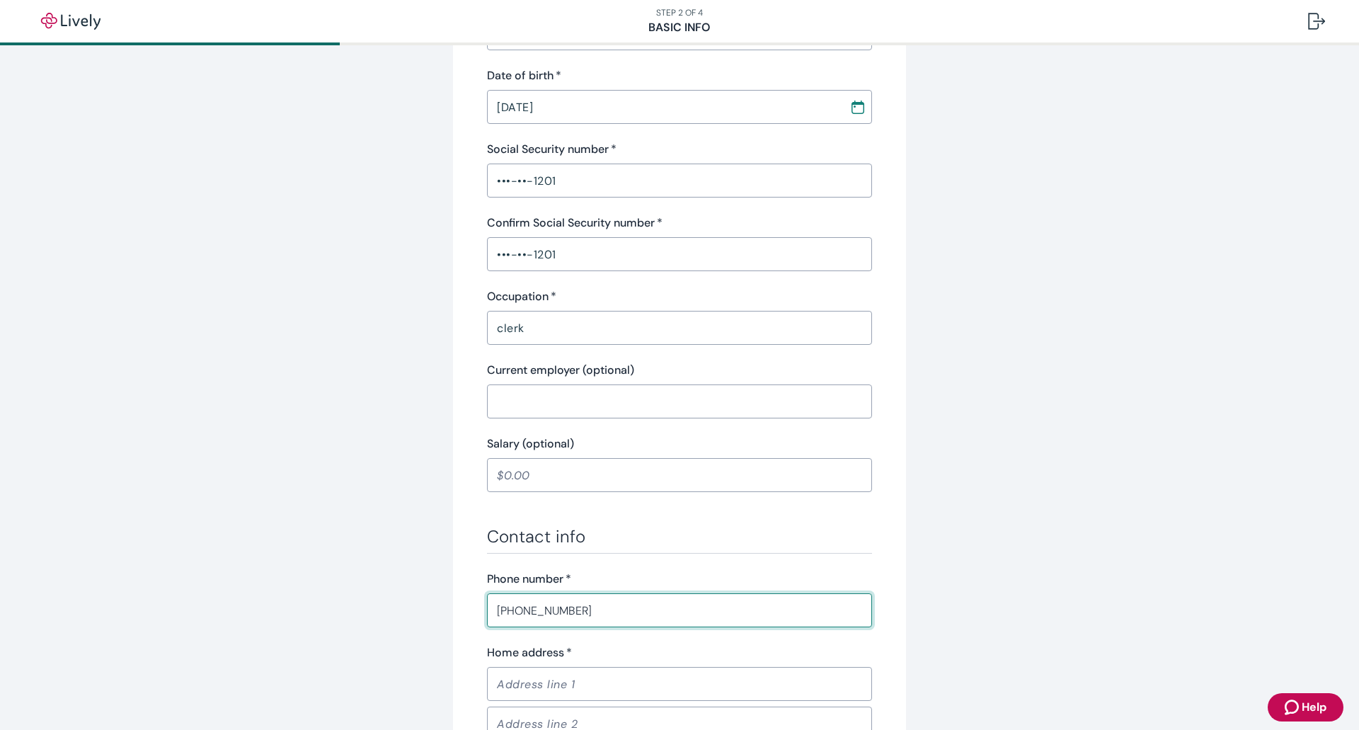
scroll to position [425, 0]
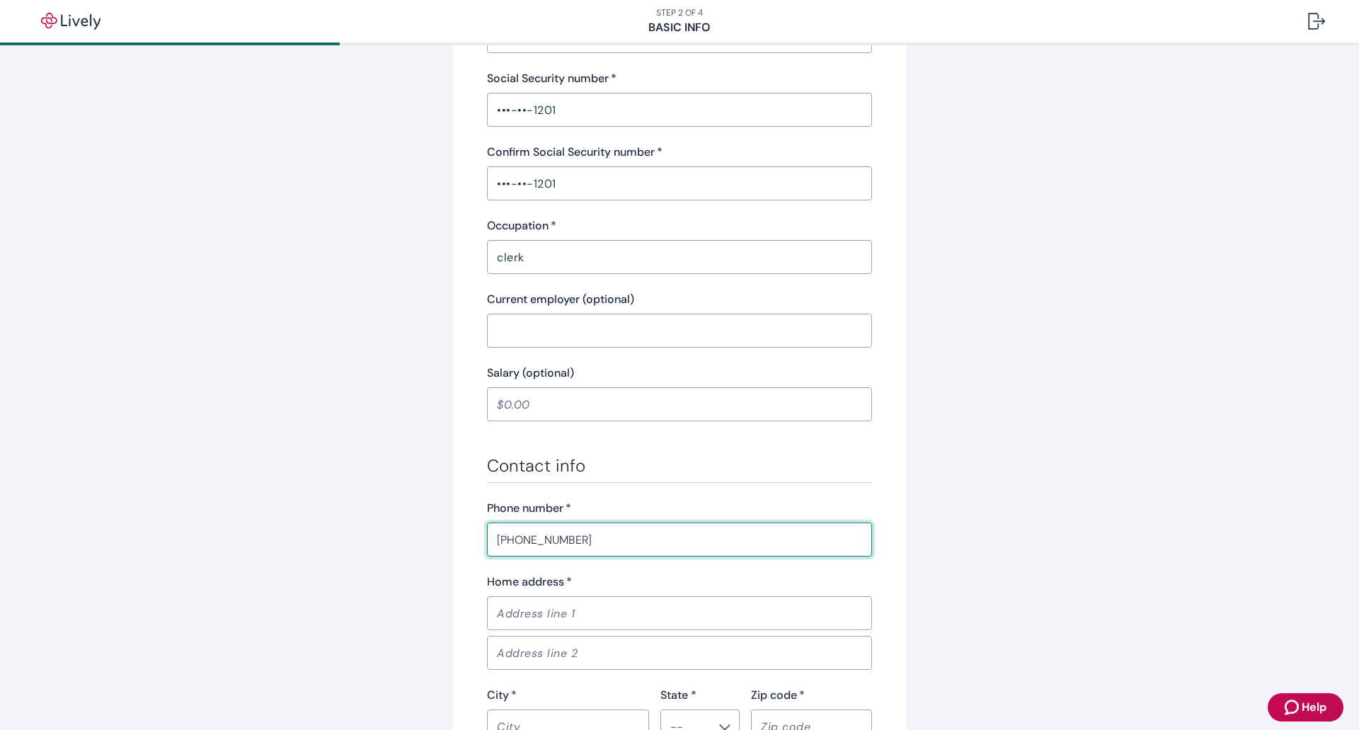
type input "[PHONE_NUMBER]"
click at [516, 620] on input "Home address   *" at bounding box center [679, 613] width 385 height 28
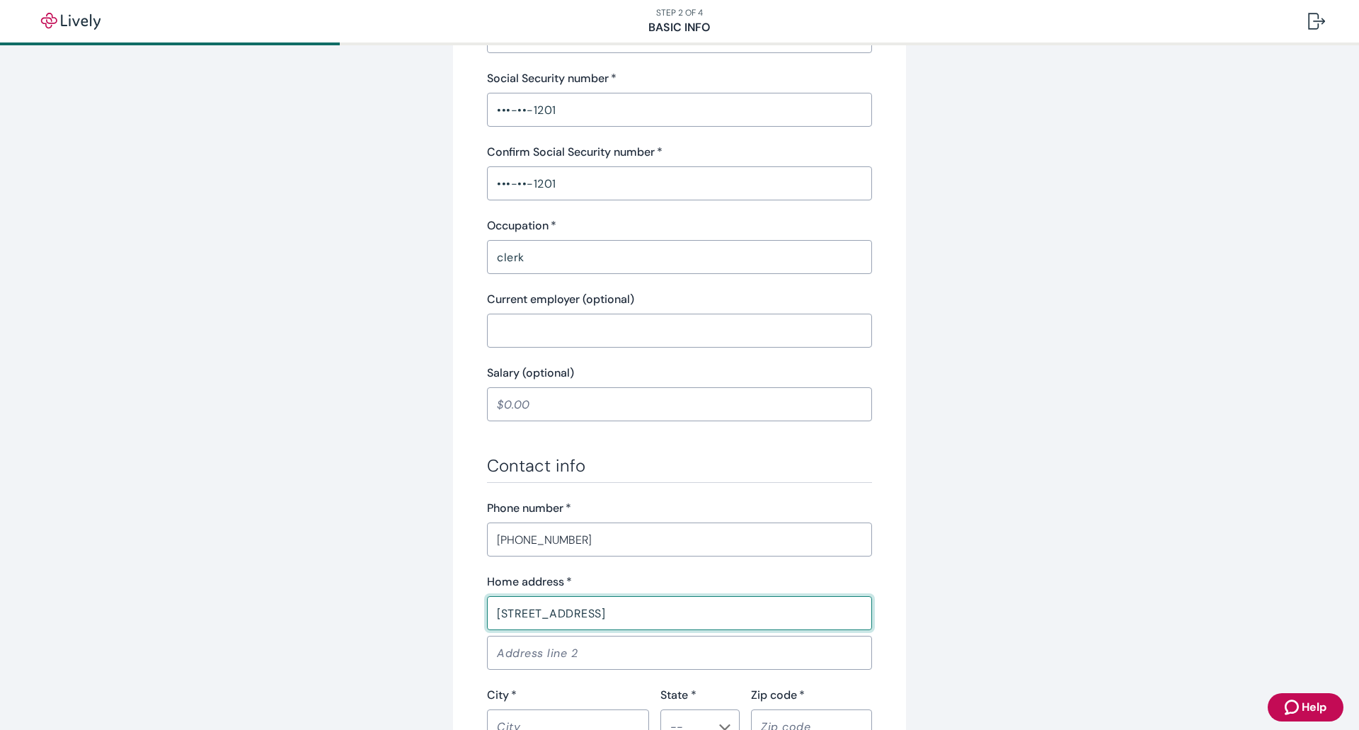
type input "[STREET_ADDRESS]"
click at [522, 719] on input "City   *" at bounding box center [568, 726] width 162 height 28
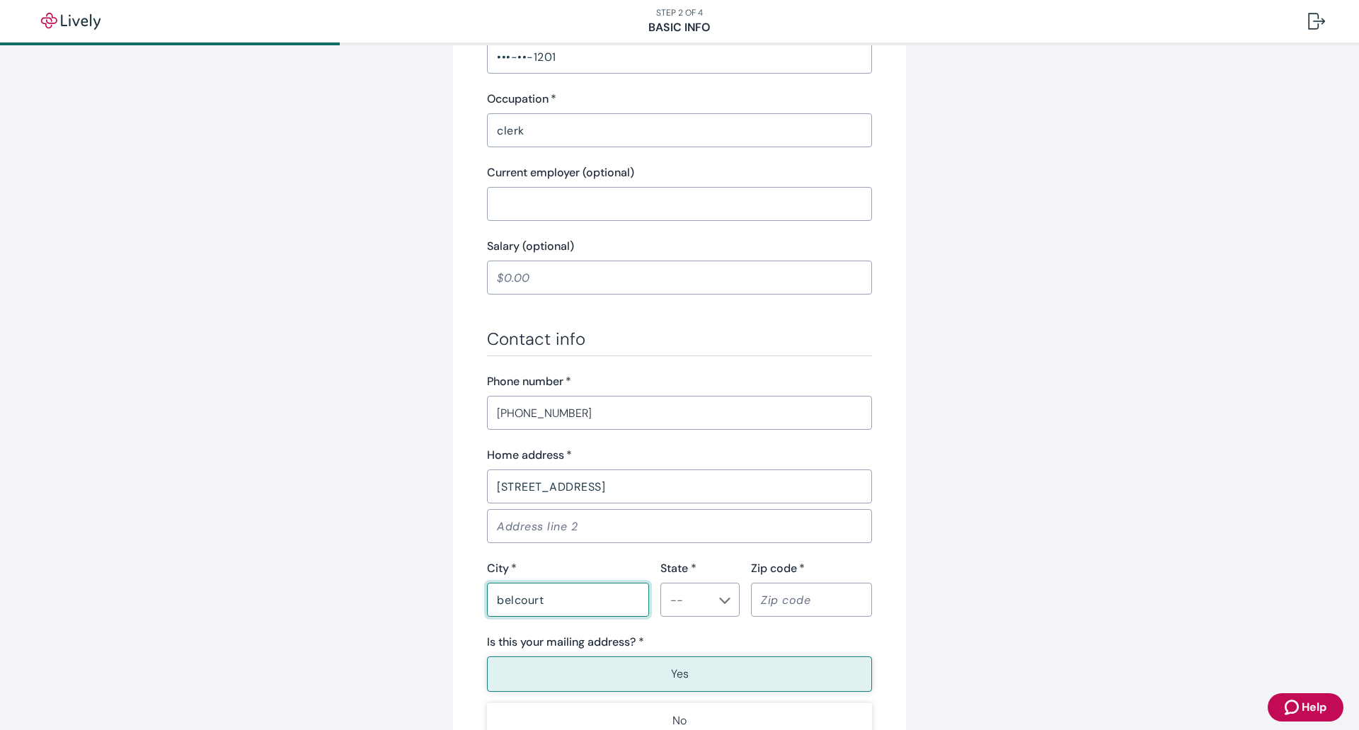
scroll to position [641, 0]
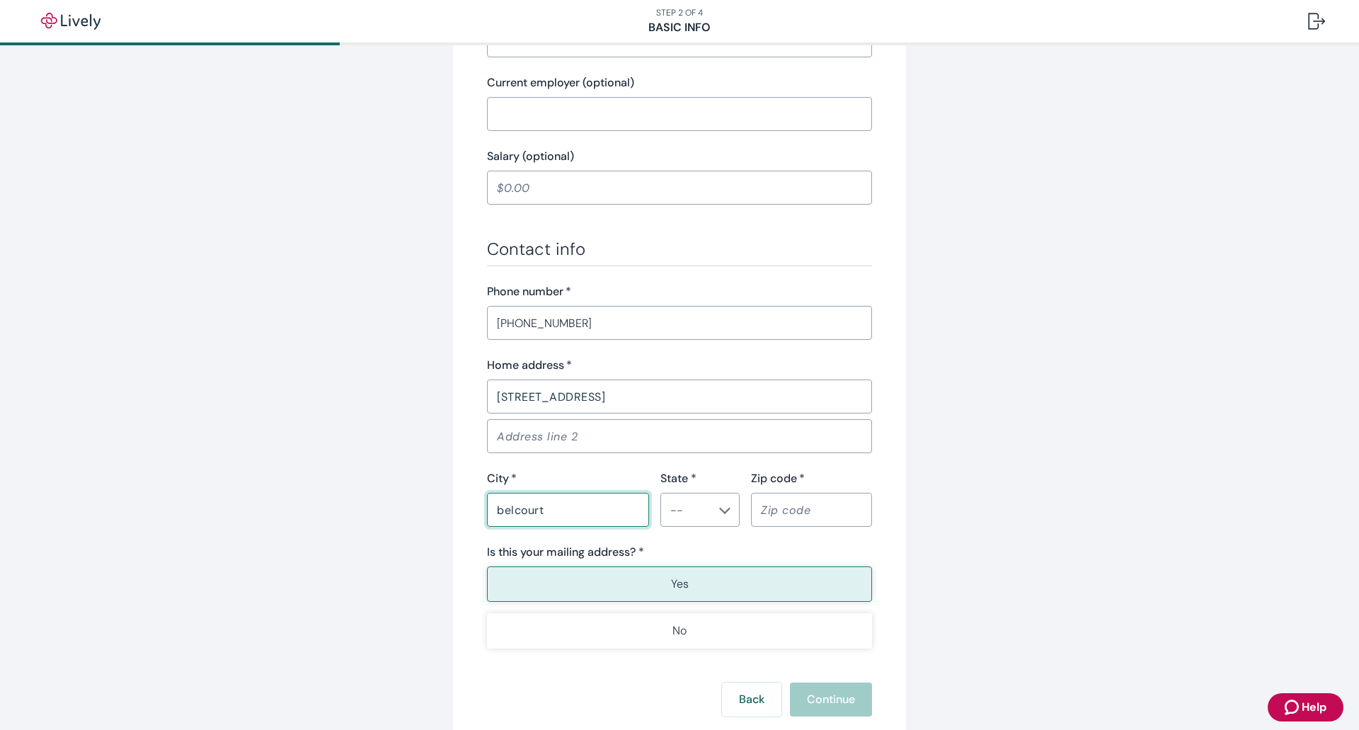
click at [718, 505] on button "Open" at bounding box center [725, 510] width 14 height 14
type input "belcourt"
click at [686, 341] on li "ND" at bounding box center [694, 338] width 79 height 25
type input "ND"
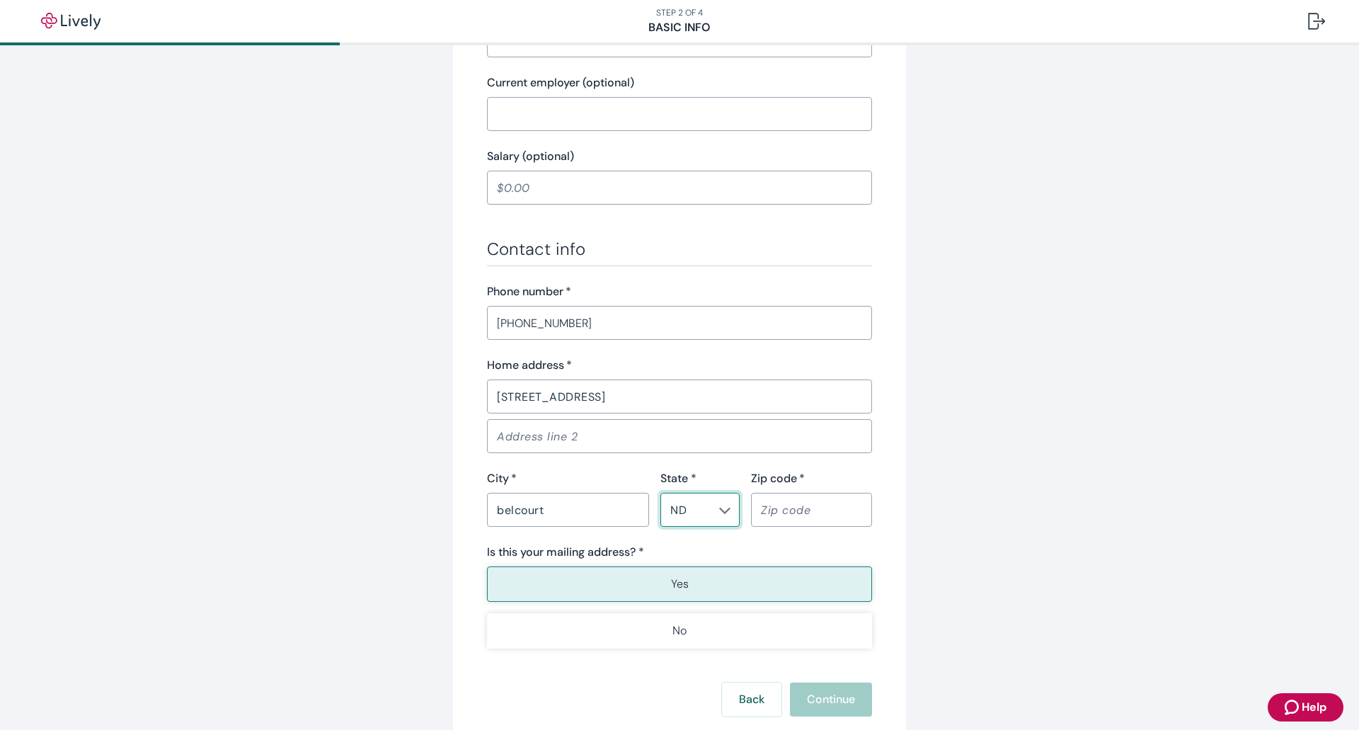
click at [768, 504] on input "Zip code   *" at bounding box center [811, 509] width 121 height 28
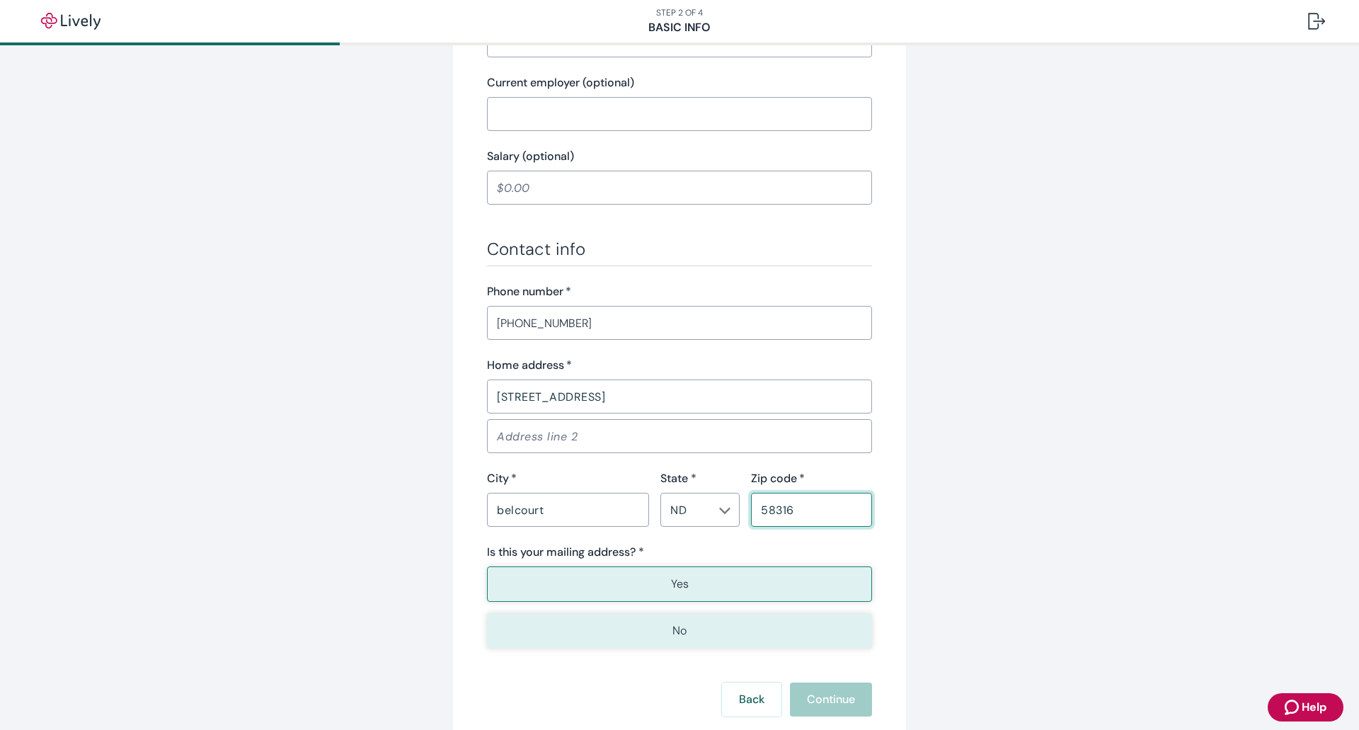
type input "58316"
click at [637, 633] on button "No" at bounding box center [679, 630] width 385 height 35
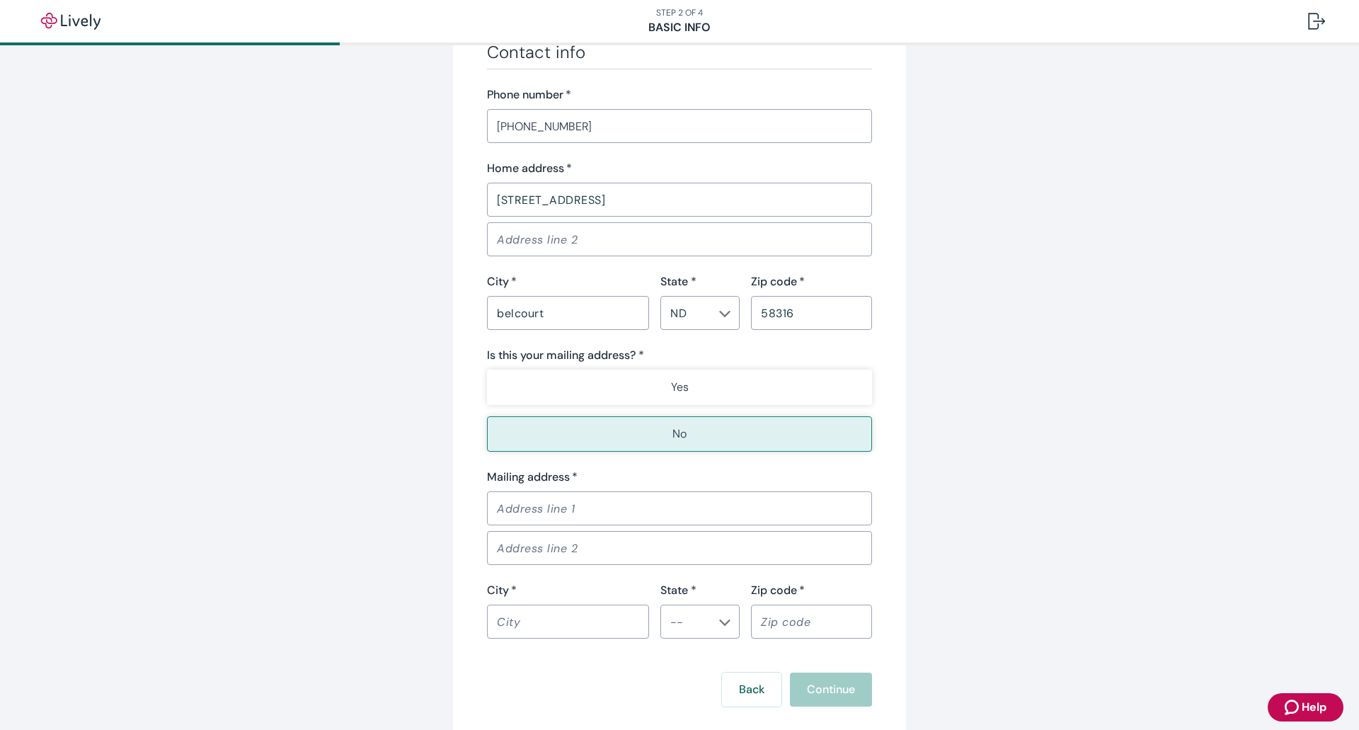
scroll to position [854, 0]
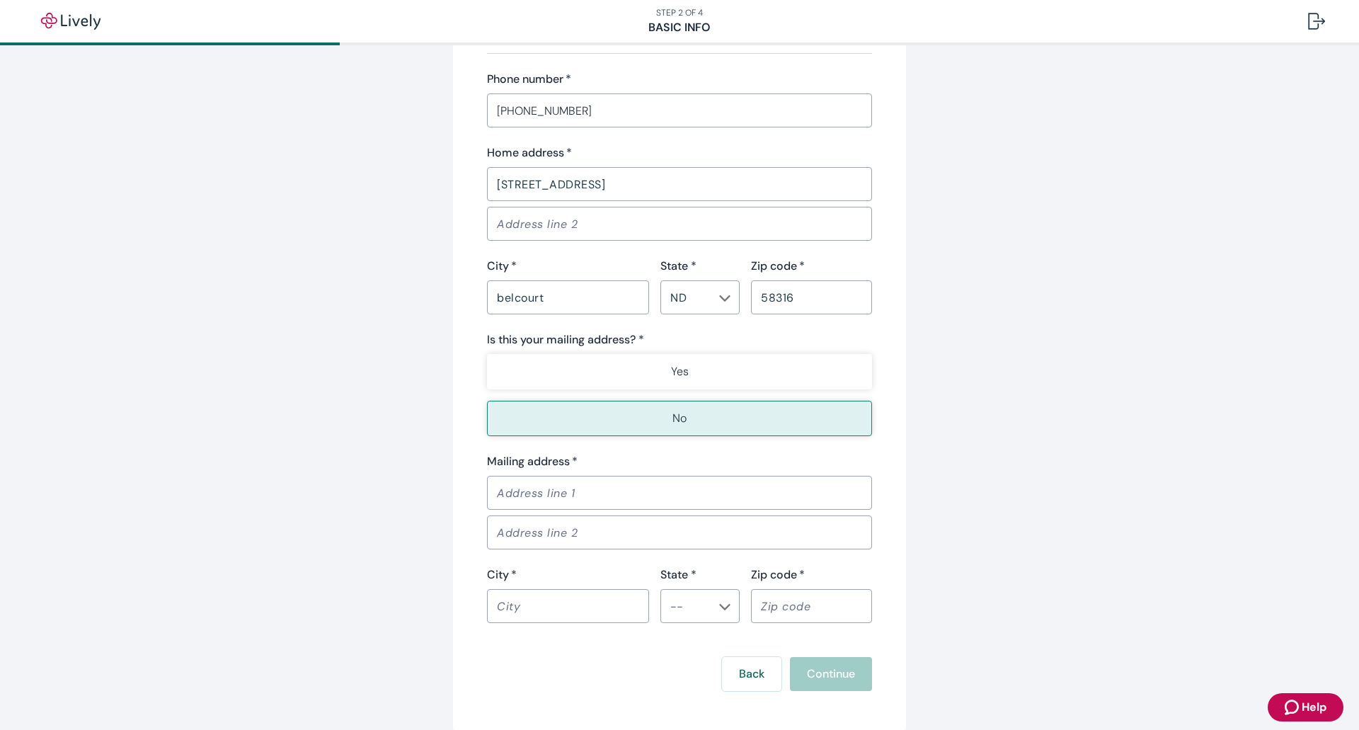
click at [512, 498] on input "Mailing address   *" at bounding box center [679, 492] width 385 height 28
type input "PO Box 1514"
click at [503, 611] on input "City   *" at bounding box center [568, 606] width 162 height 28
type input "Belcourt"
type input "ND"
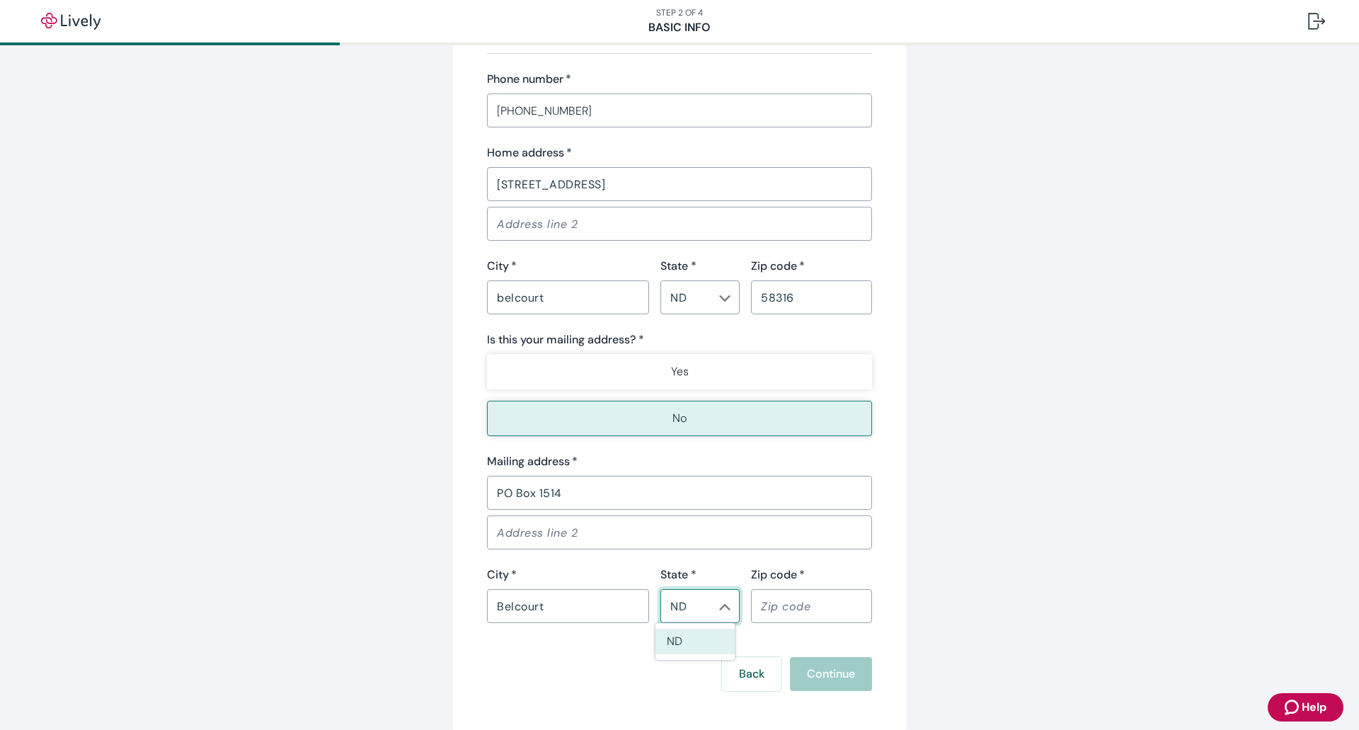
click at [849, 604] on input "Zip code   *" at bounding box center [811, 606] width 121 height 28
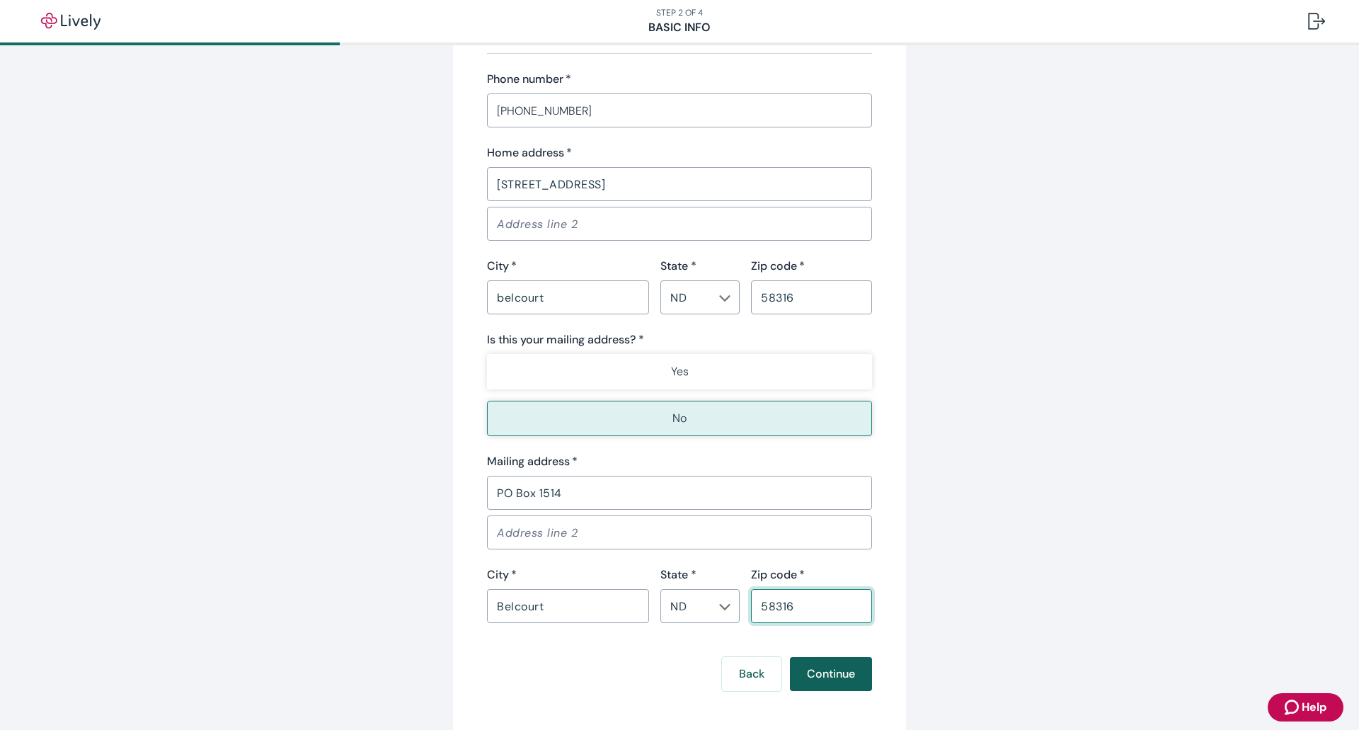
type input "58316"
click at [824, 674] on button "Continue" at bounding box center [831, 674] width 82 height 34
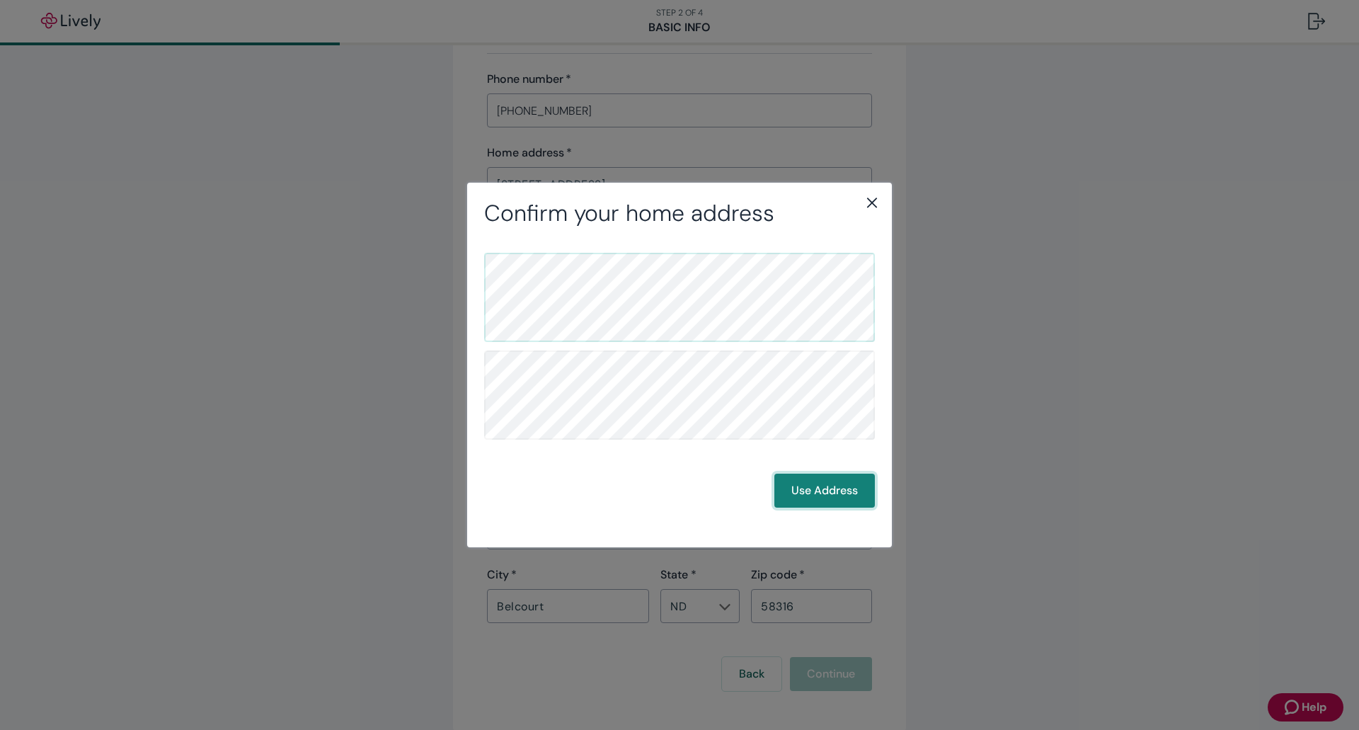
click at [837, 494] on button "Use Address" at bounding box center [824, 491] width 101 height 34
click at [822, 493] on button "Use Address" at bounding box center [824, 491] width 101 height 34
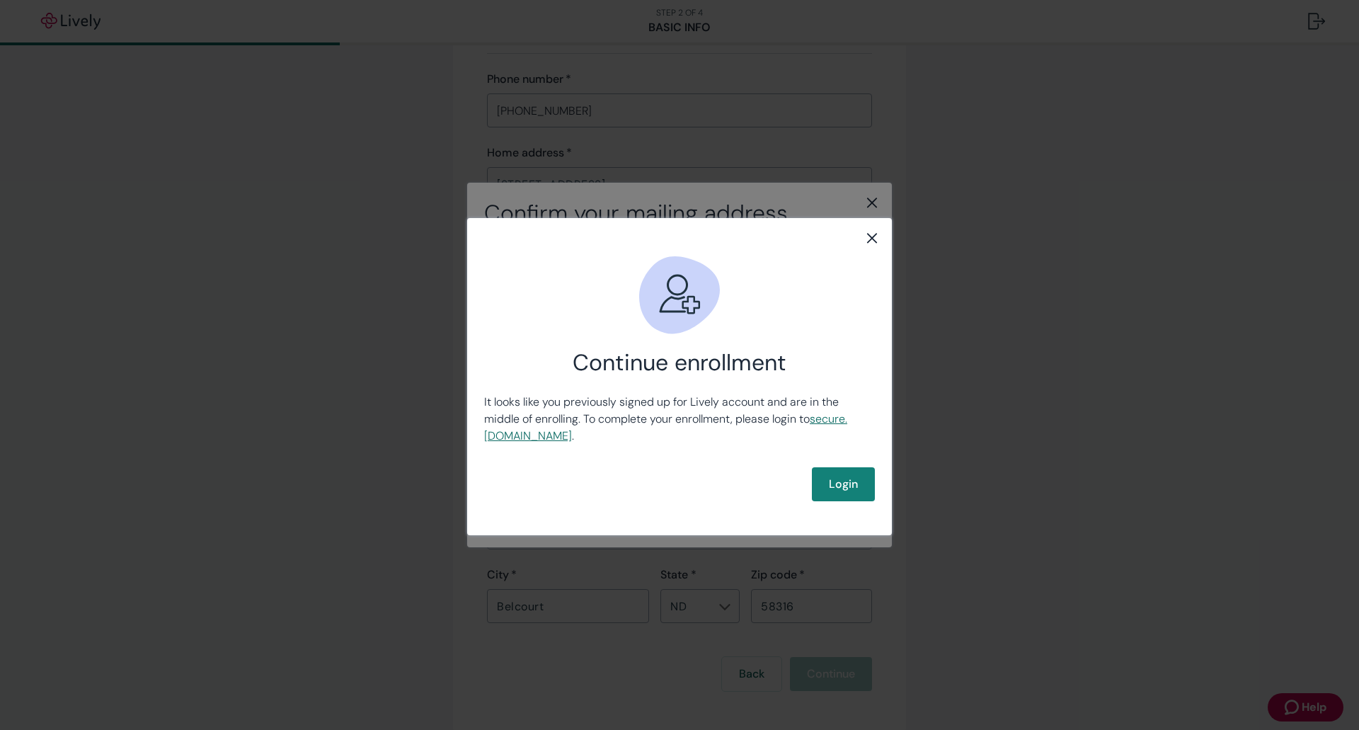
click at [530, 438] on link "secure .livelyme.com" at bounding box center [665, 427] width 363 height 32
